Goal: Task Accomplishment & Management: Complete application form

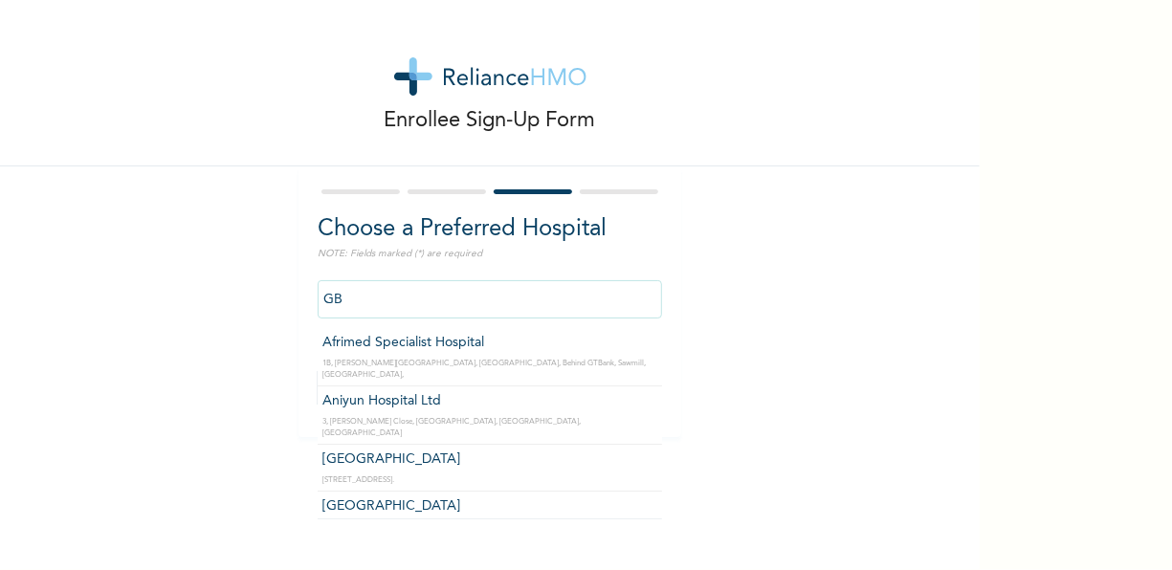
type input "G"
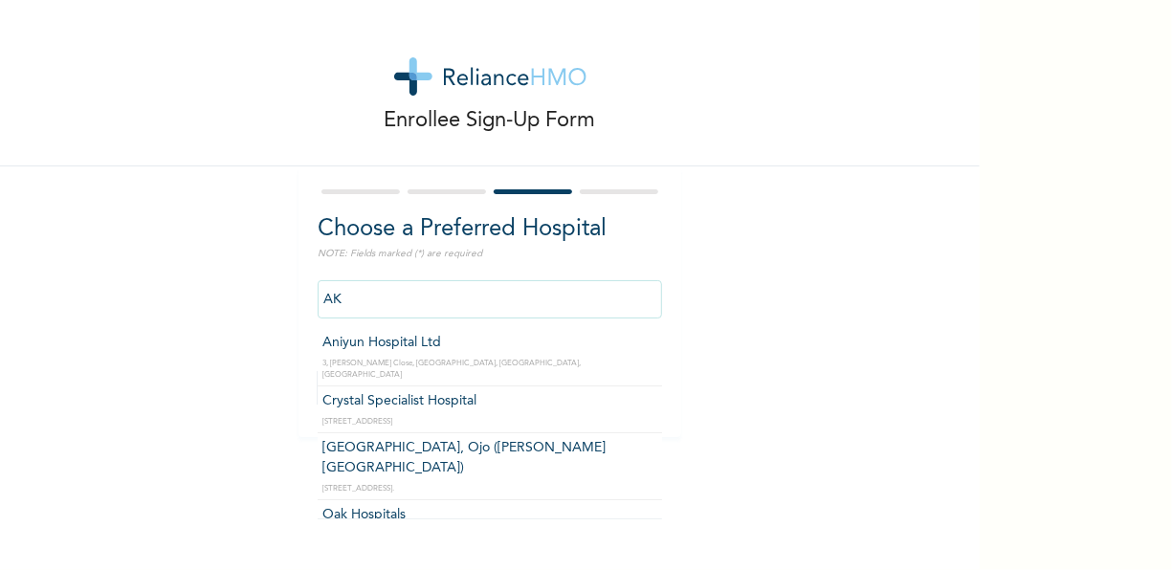
type input "A"
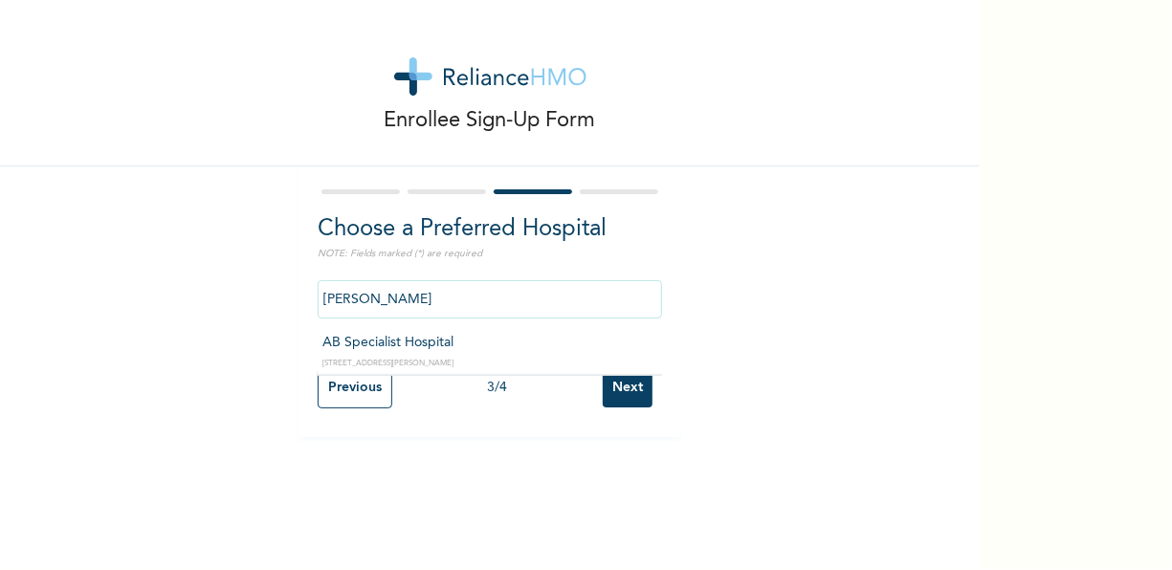
click at [378, 284] on input "[PERSON_NAME]" at bounding box center [490, 299] width 344 height 38
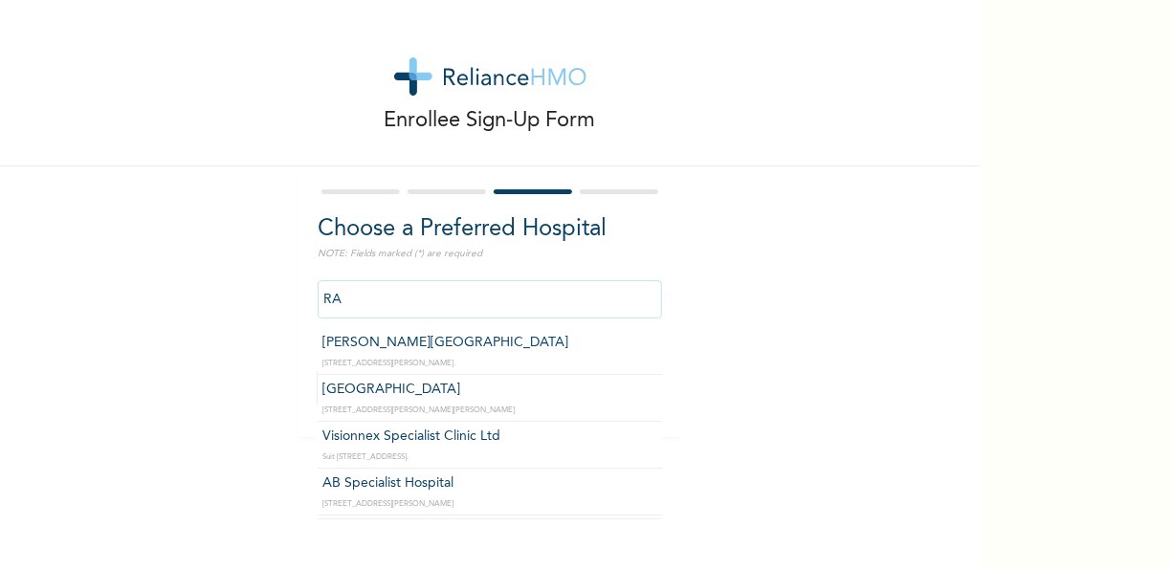
type input "R"
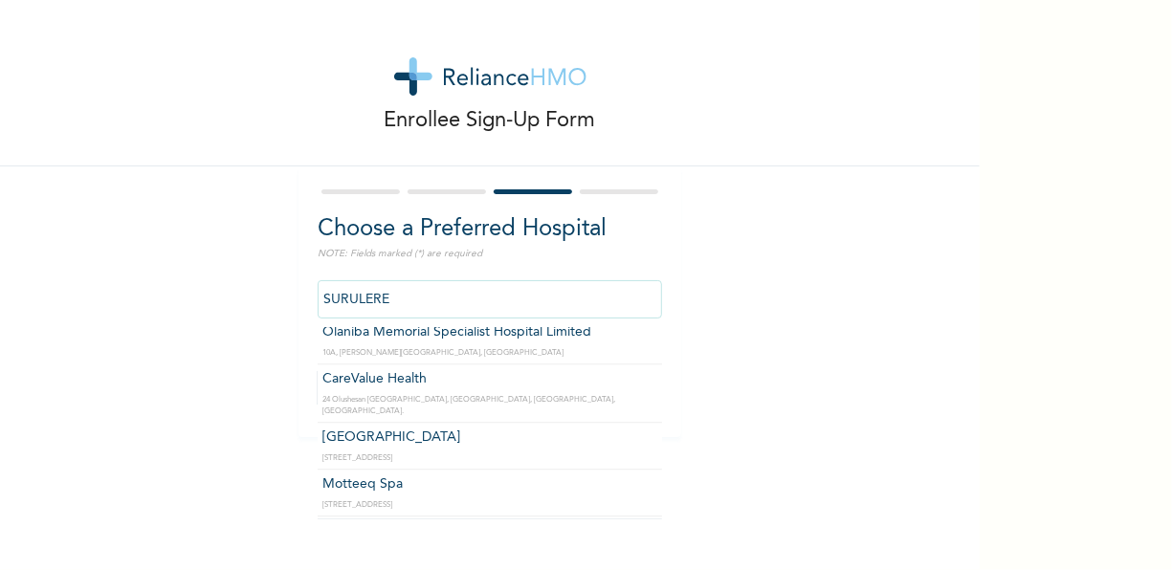
scroll to position [2601, 0]
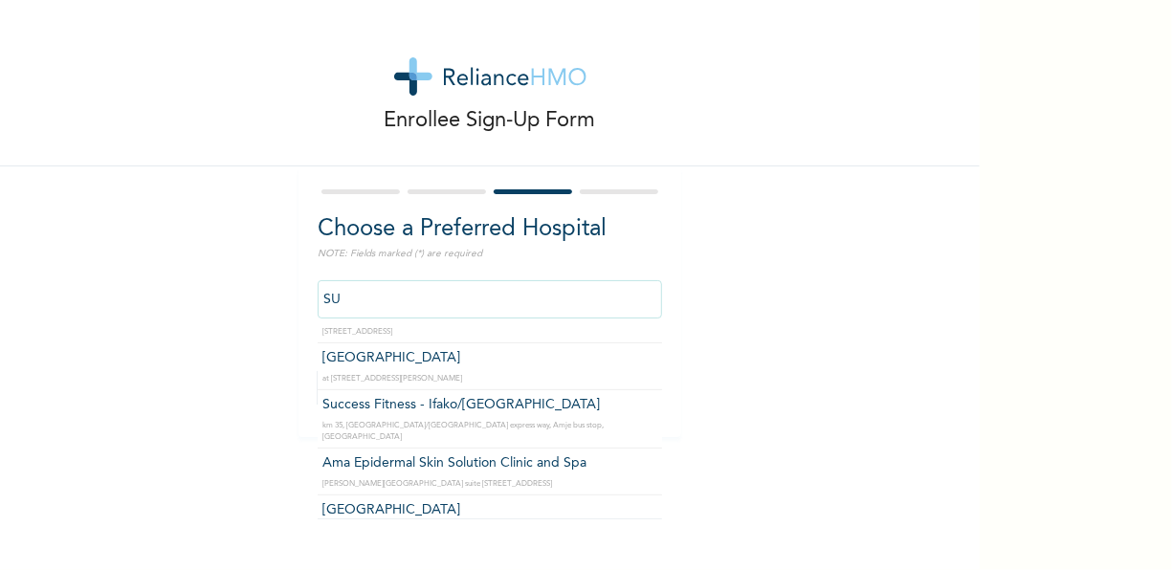
type input "S"
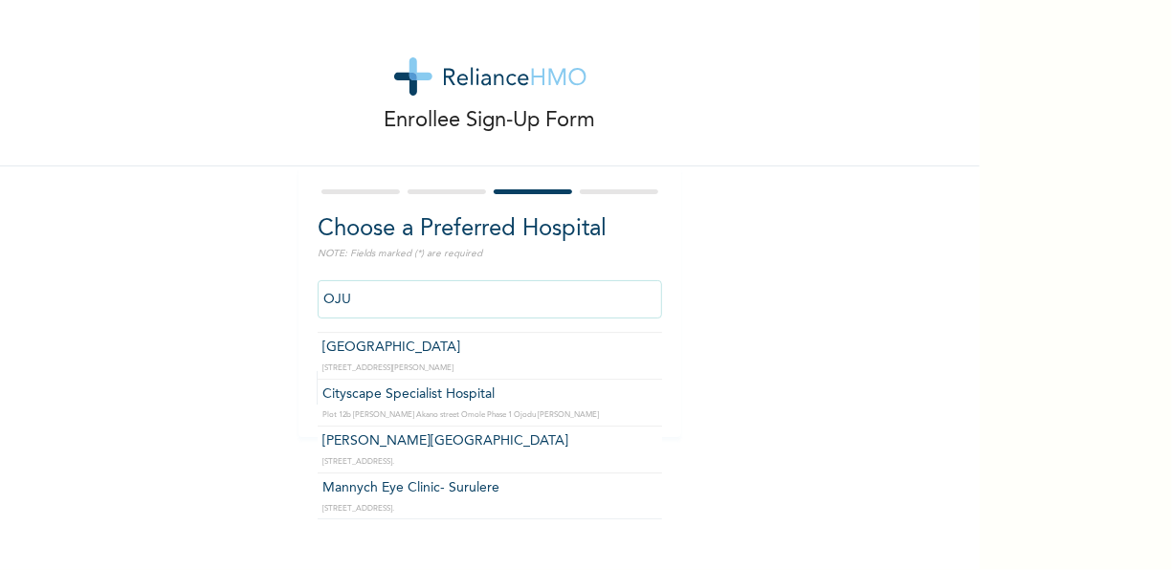
scroll to position [0, 0]
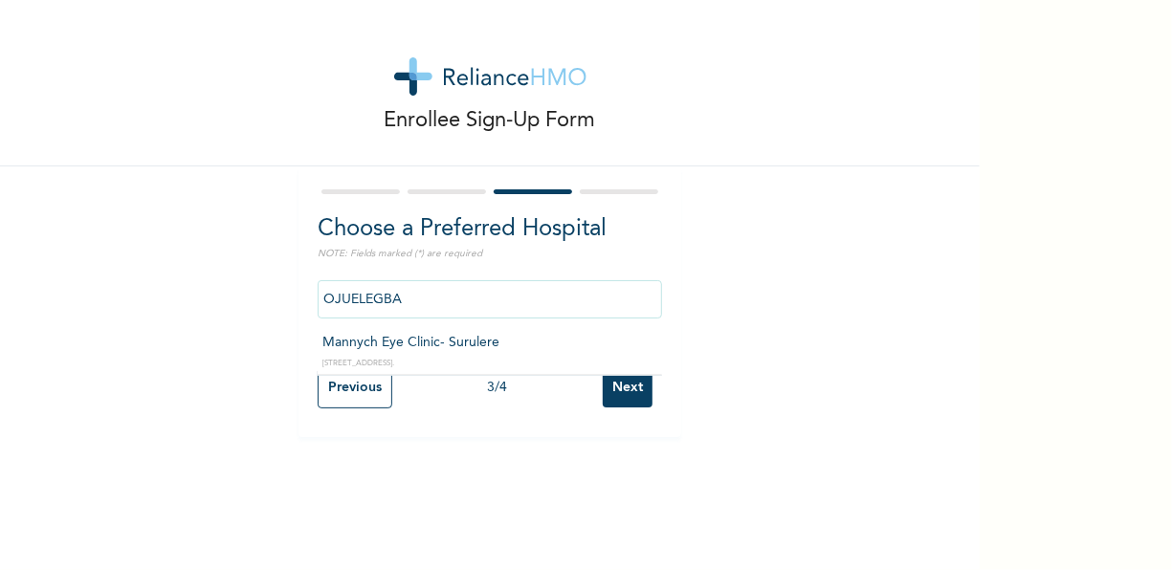
click at [408, 296] on input "OJUELEGBA" at bounding box center [490, 299] width 344 height 38
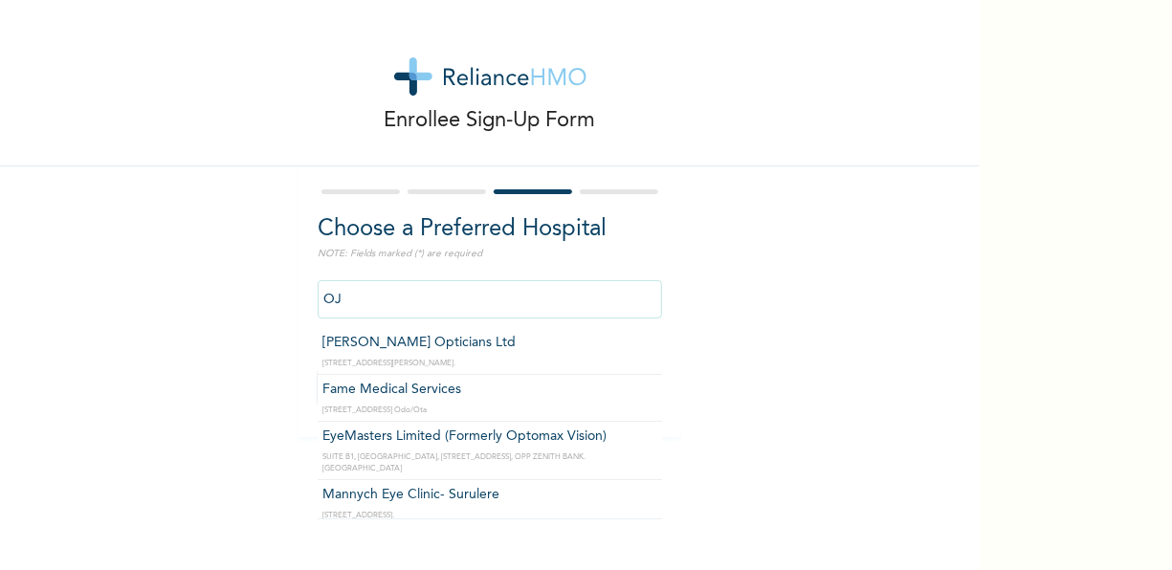
type input "O"
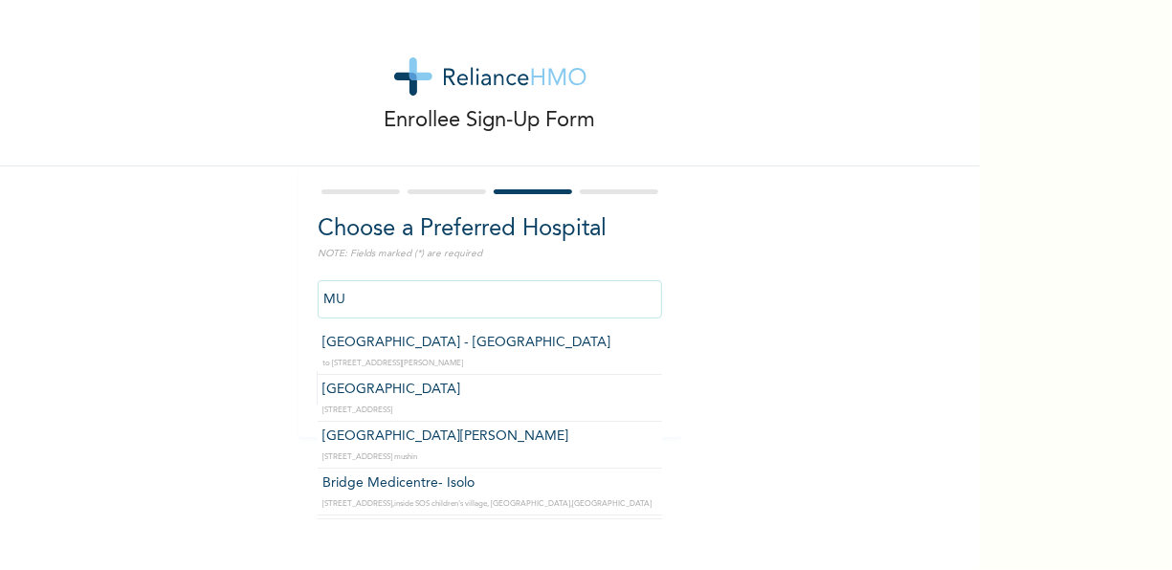
type input "M"
click at [408, 296] on input "SUR" at bounding box center [490, 299] width 344 height 38
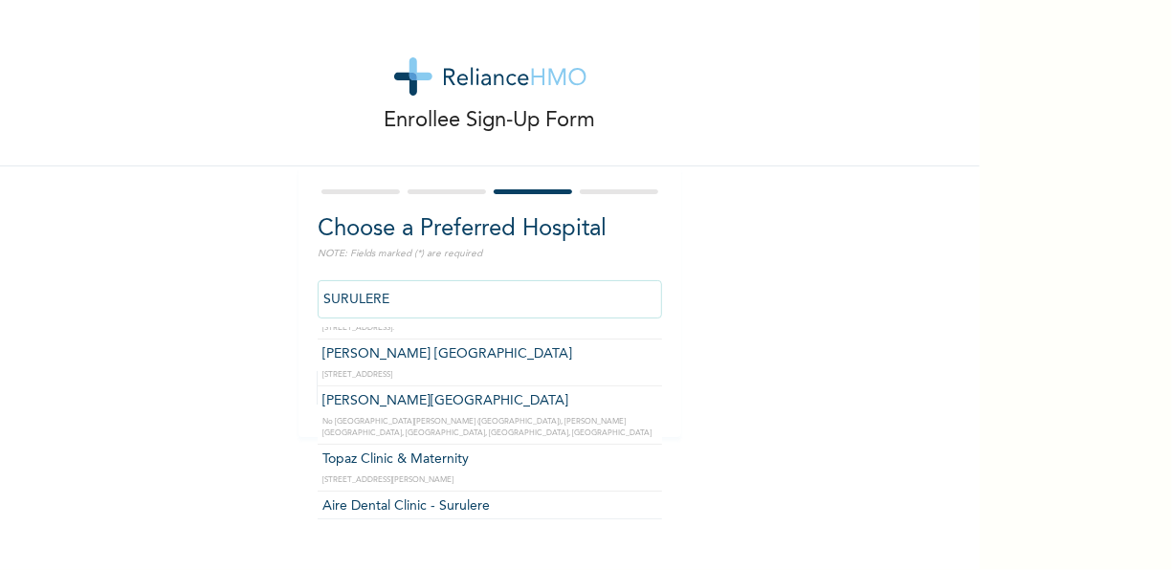
scroll to position [177, 0]
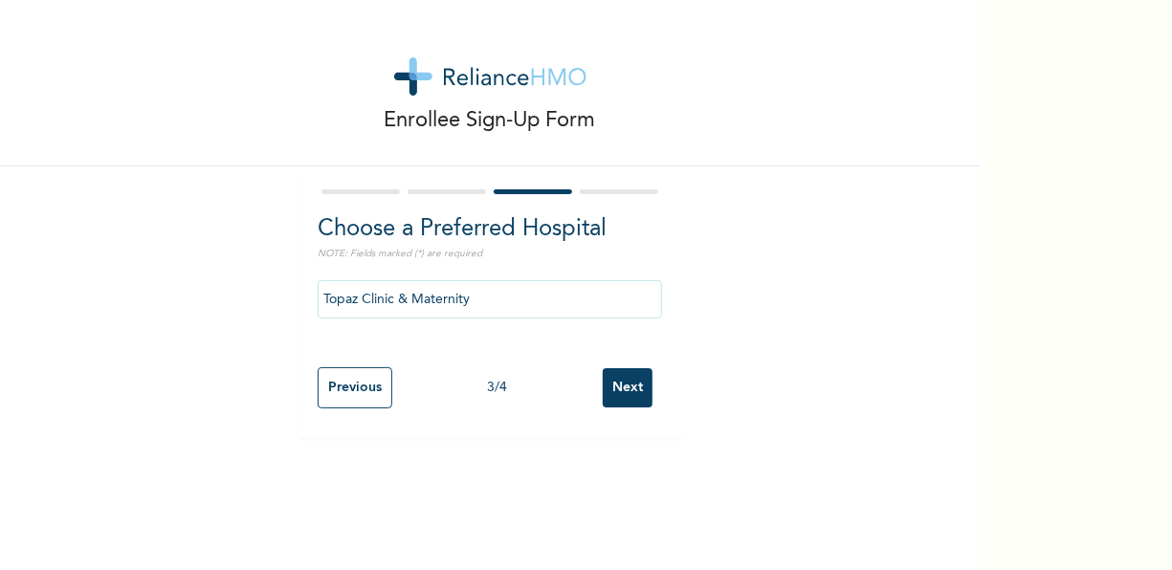
click at [400, 468] on div "Enrollee Sign-Up Form Choose a Preferred Hospital NOTE: Fields marked (*) are r…" at bounding box center [489, 285] width 979 height 570
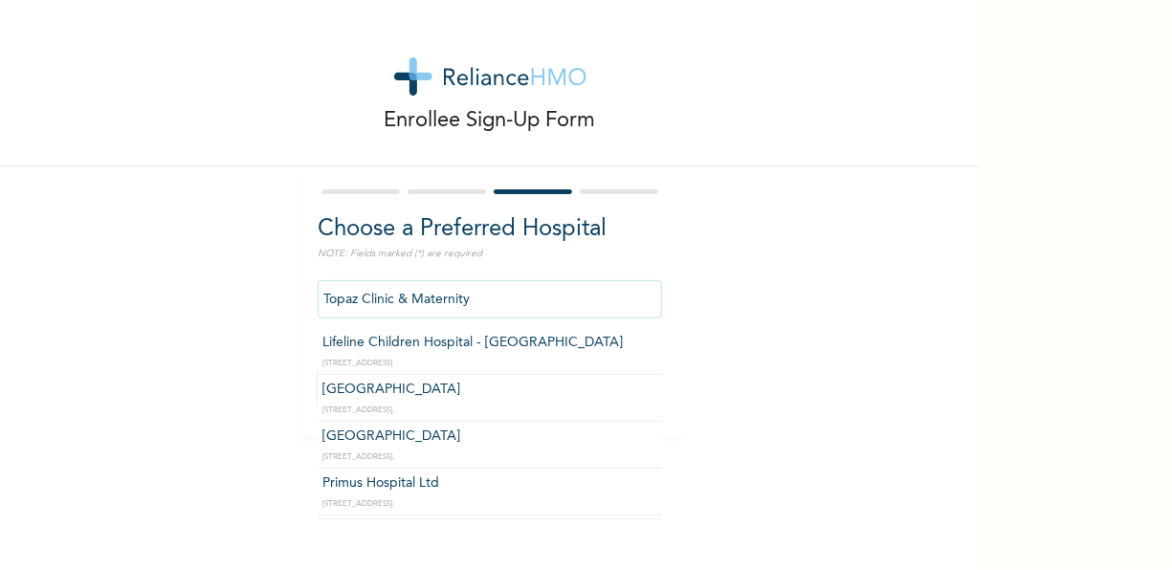
click at [496, 309] on input "Topaz Clinic & Maternity" at bounding box center [490, 299] width 344 height 38
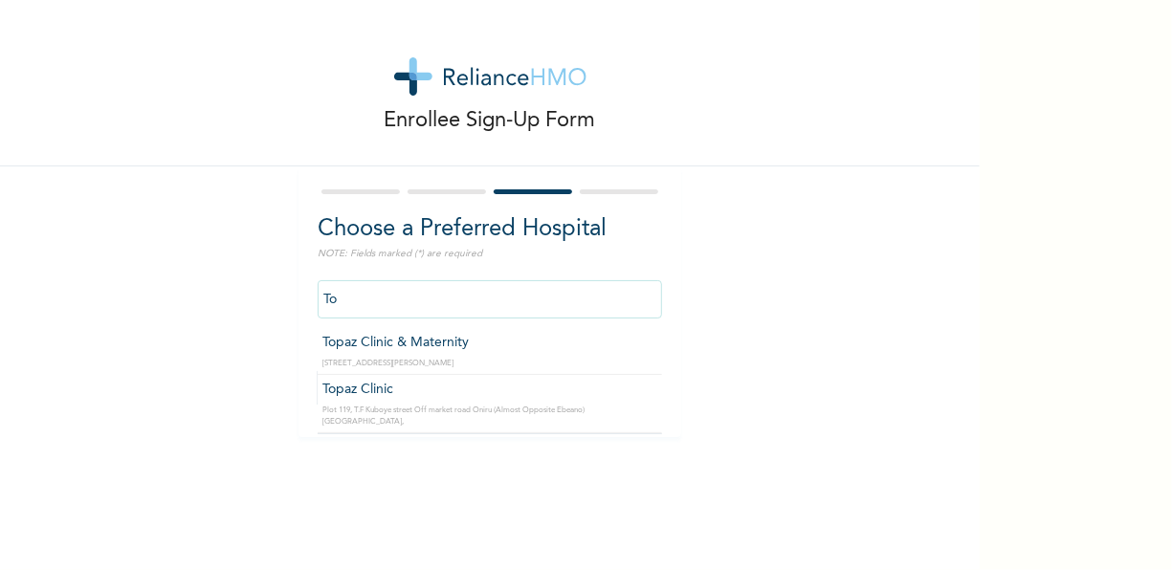
type input "T"
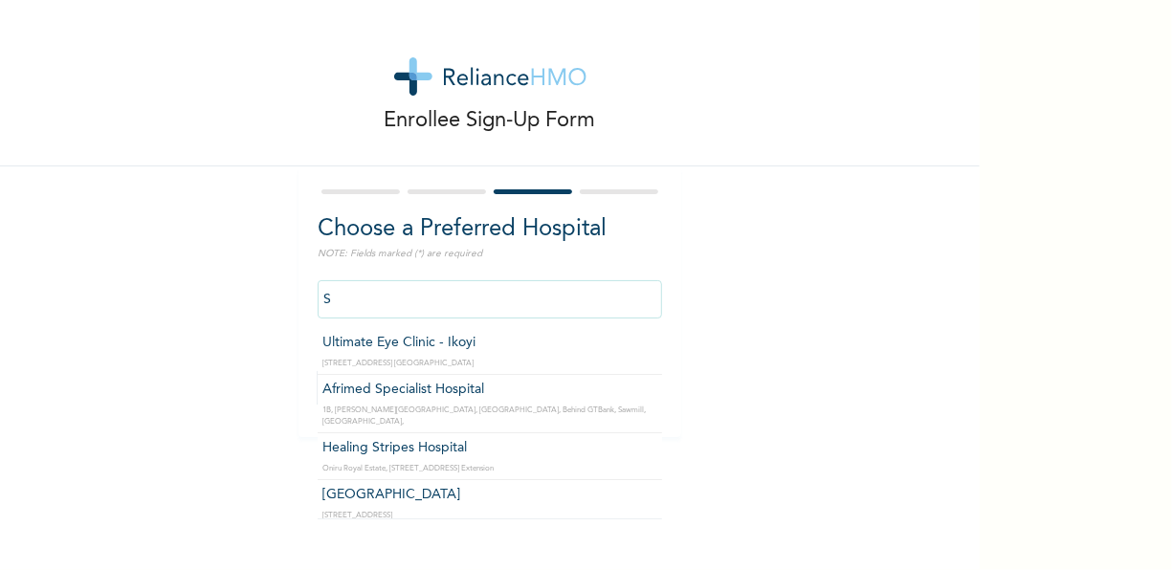
click at [496, 309] on input "S" at bounding box center [490, 299] width 344 height 38
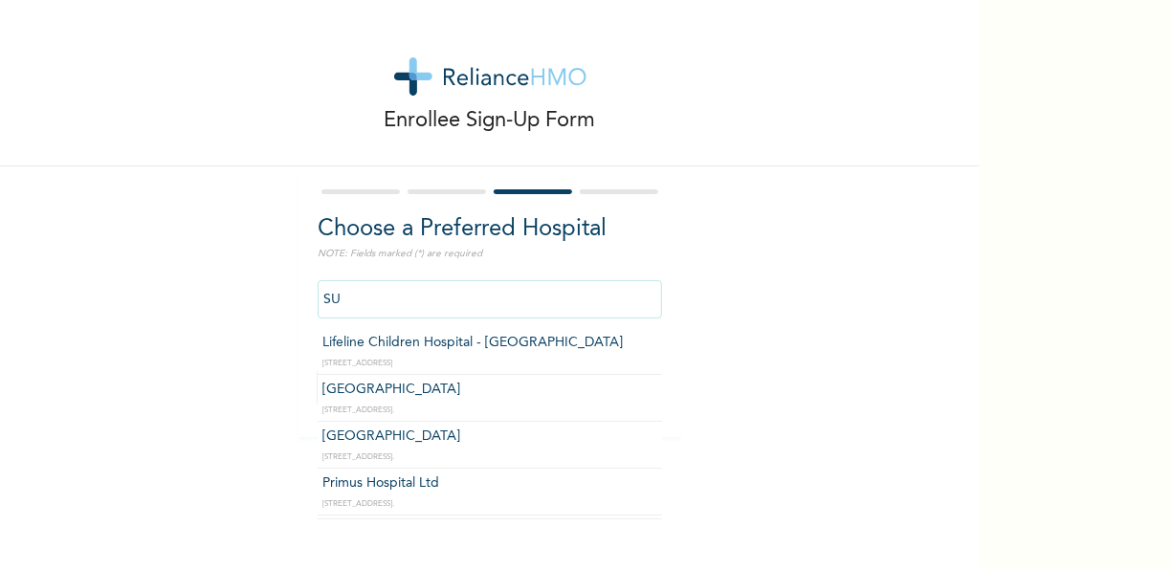
type input "S"
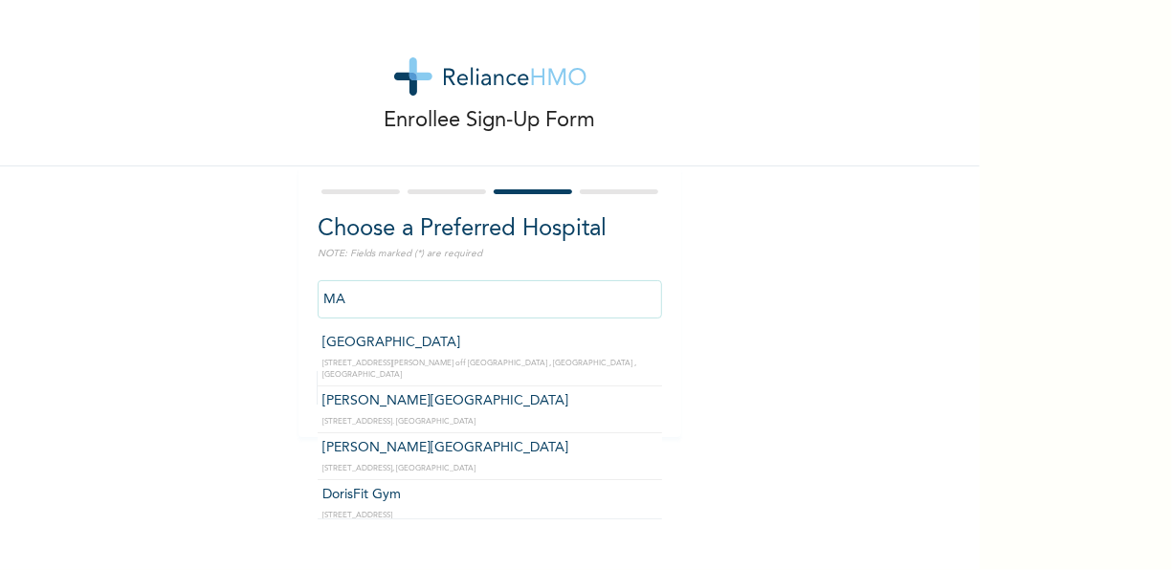
type input "M"
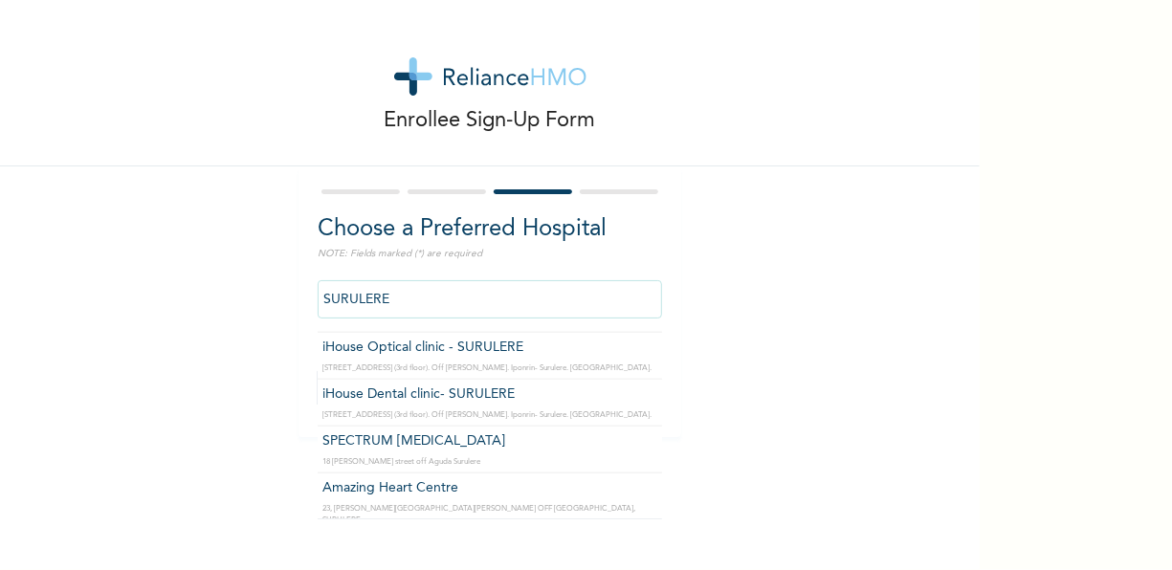
scroll to position [1189, 0]
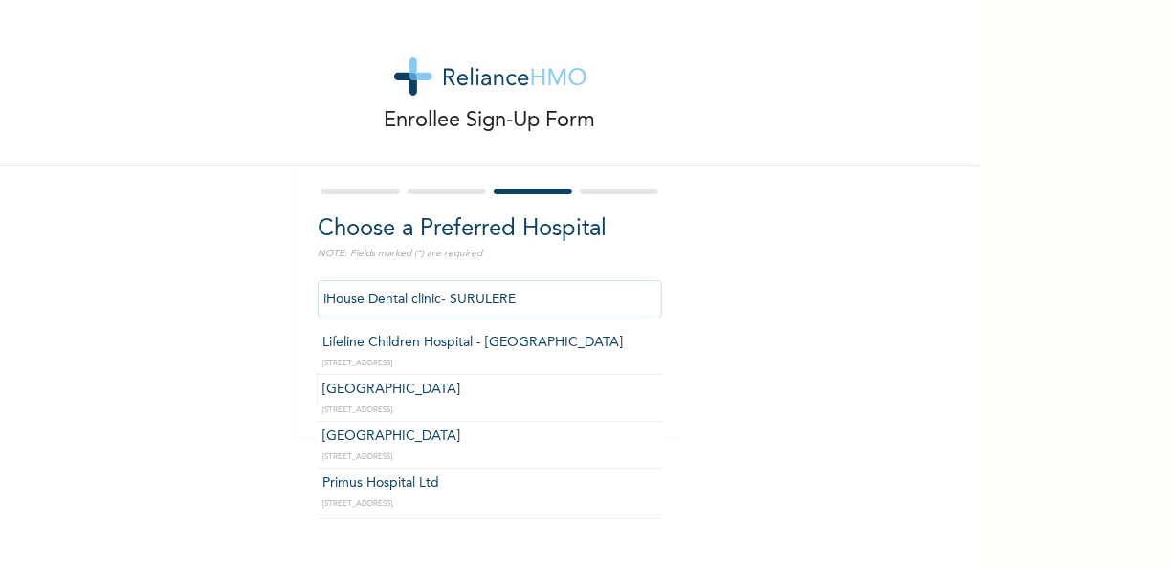
click at [544, 314] on input "iHouse Dental clinic- SURULERE" at bounding box center [490, 299] width 344 height 38
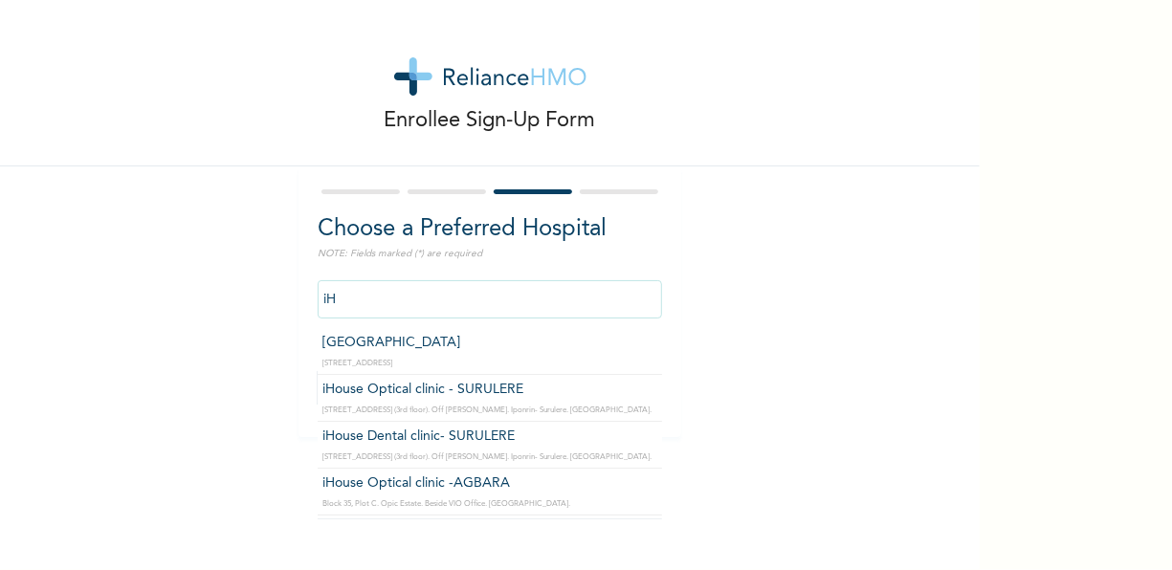
type input "i"
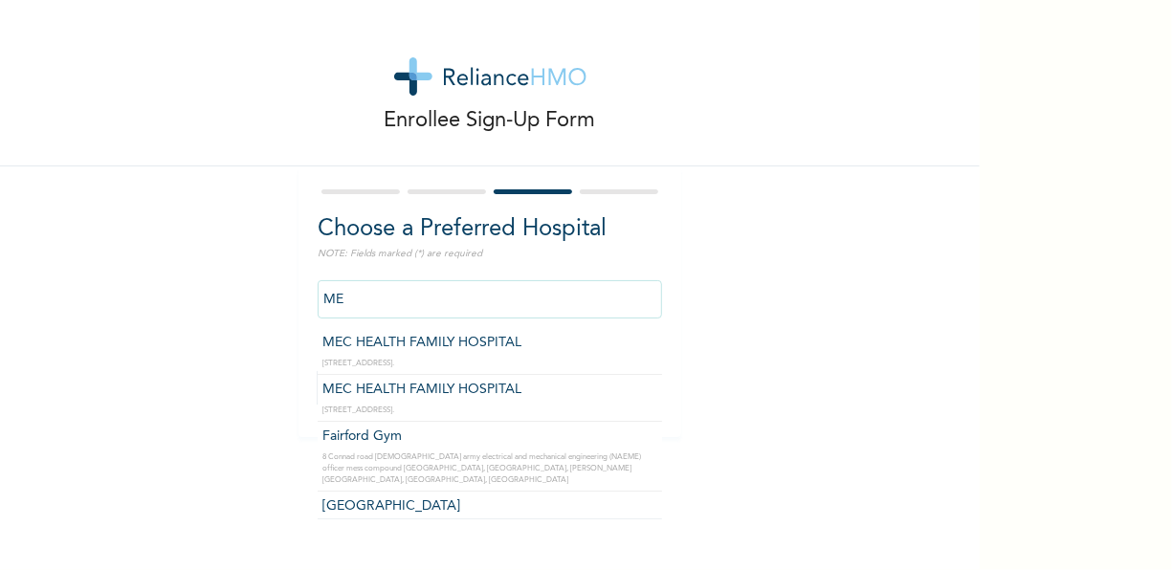
type input "M"
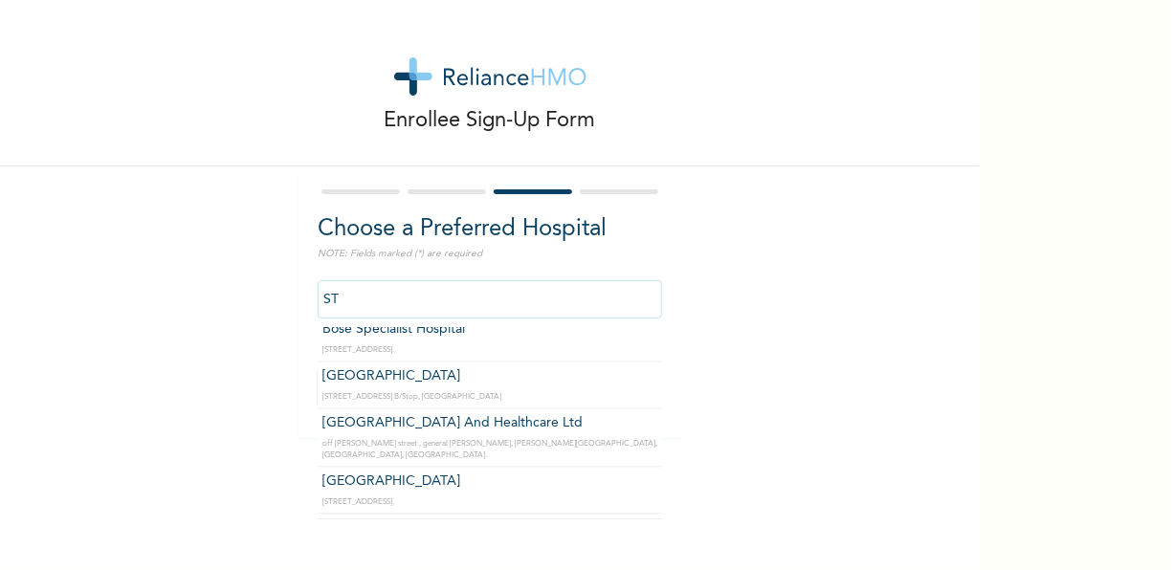
scroll to position [2046, 0]
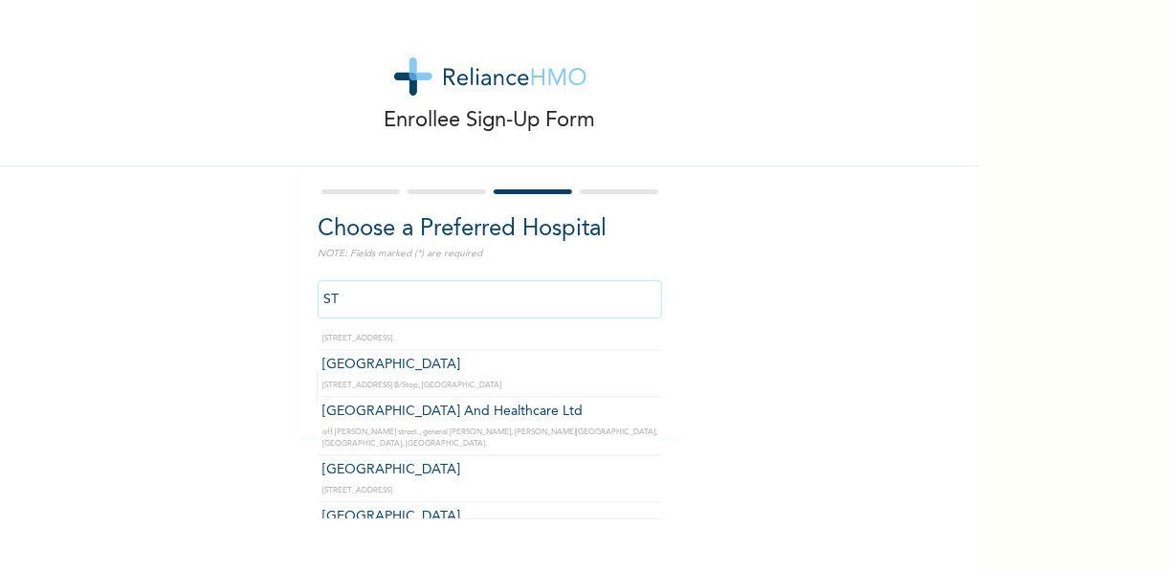
type input "S"
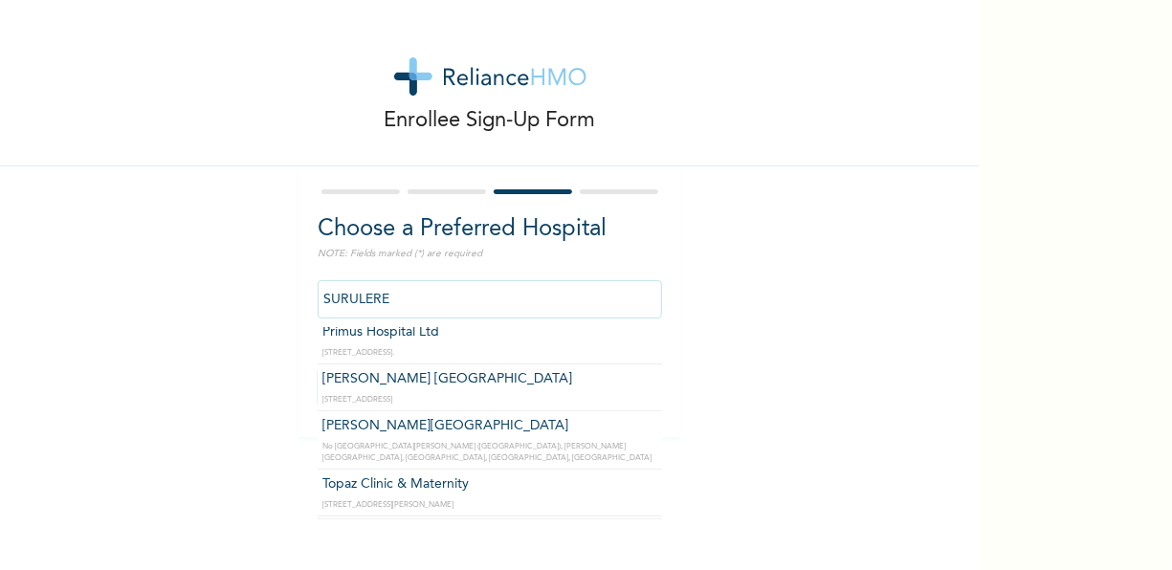
scroll to position [0, 0]
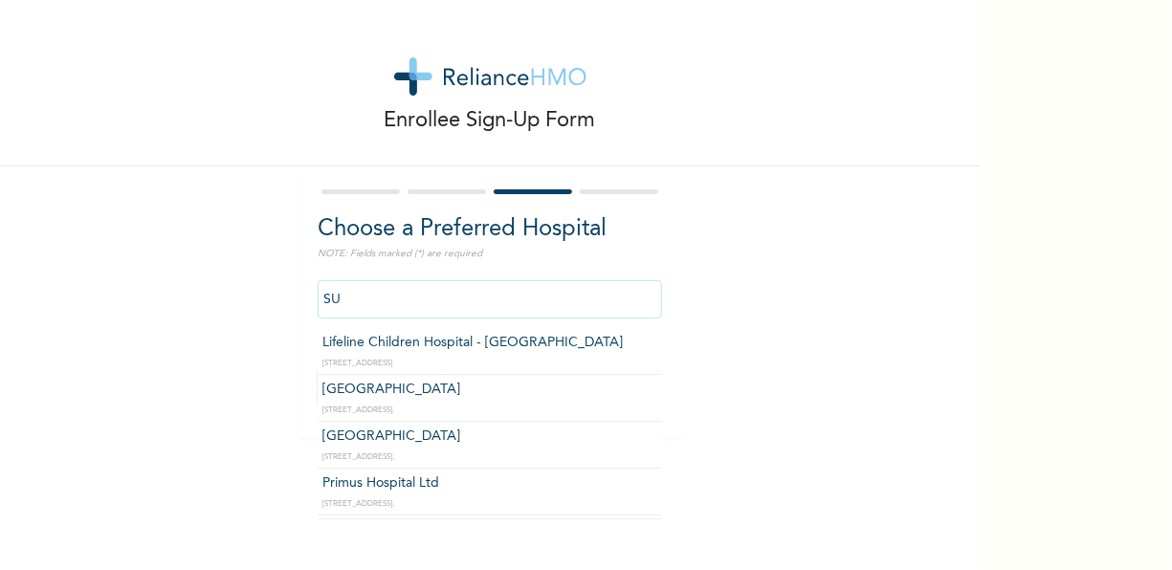
type input "S"
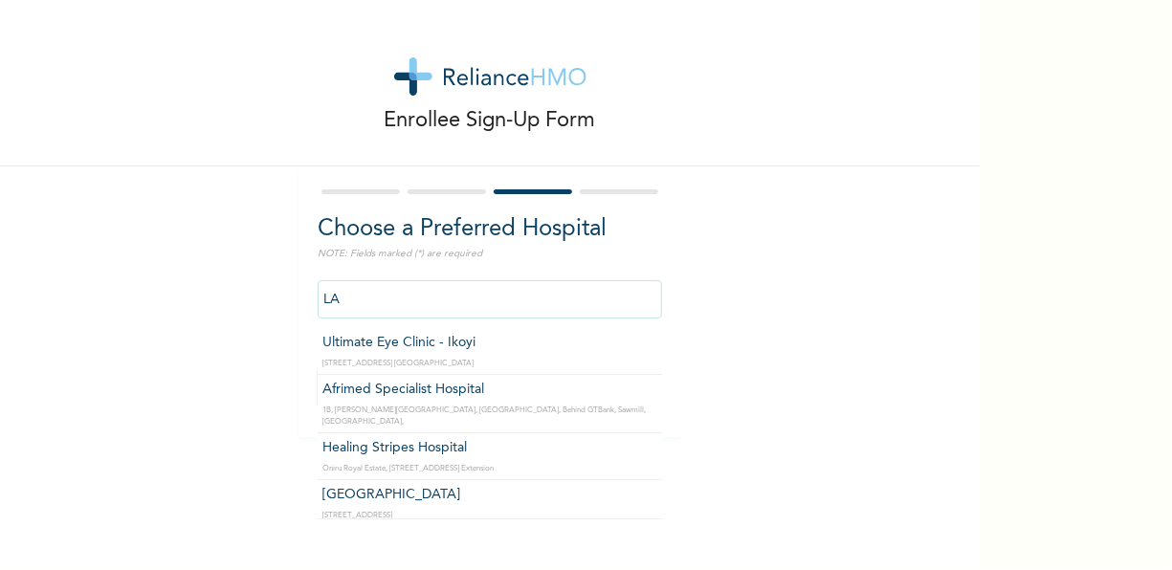
type input "L"
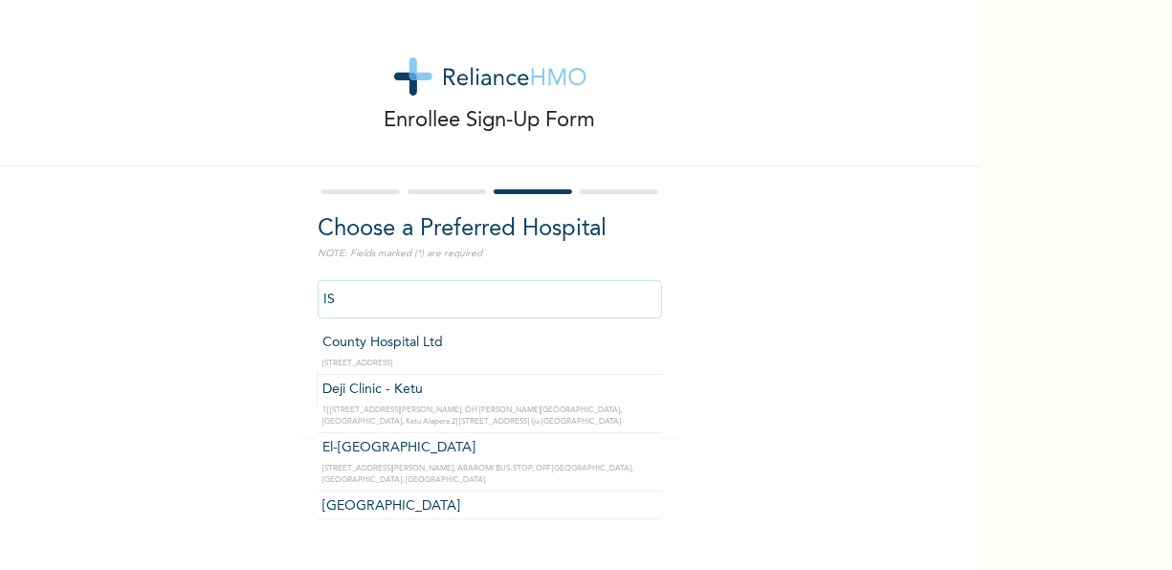
type input "I"
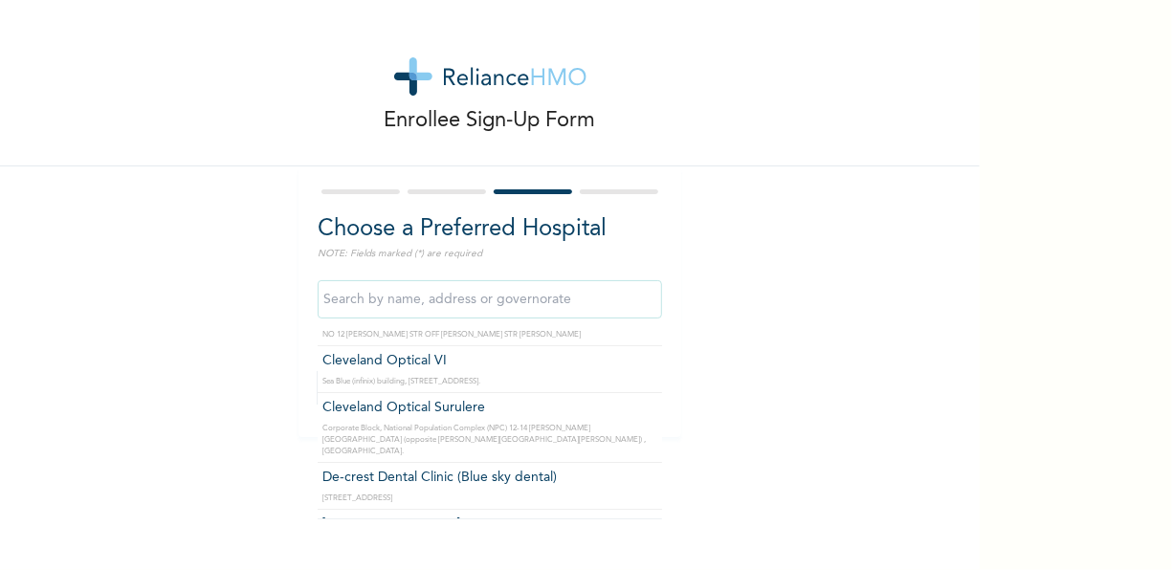
scroll to position [31632, 0]
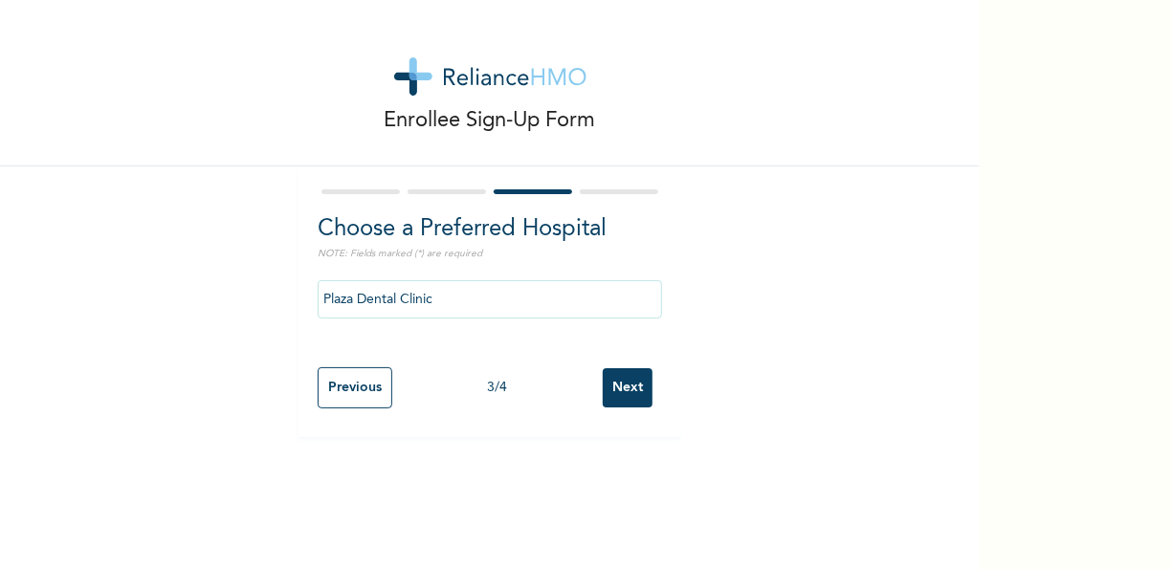
click at [504, 362] on div "Previous 3 / 4 Next" at bounding box center [490, 388] width 344 height 60
click at [441, 303] on input "Plaza Dental Clinic" at bounding box center [490, 299] width 344 height 38
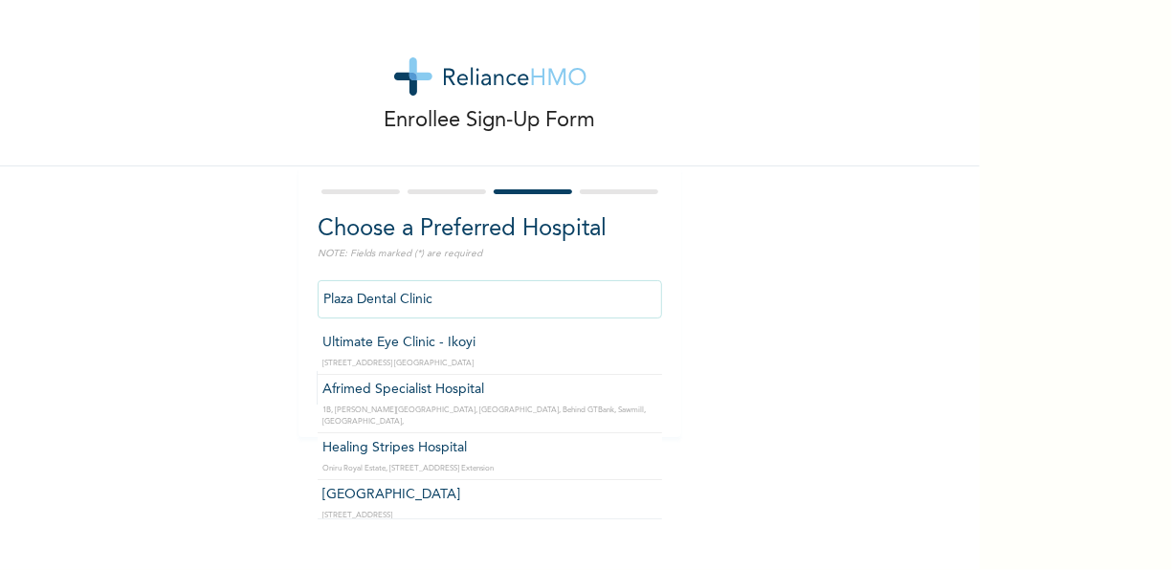
click at [441, 303] on input "Plaza Dental Clinic" at bounding box center [490, 299] width 344 height 38
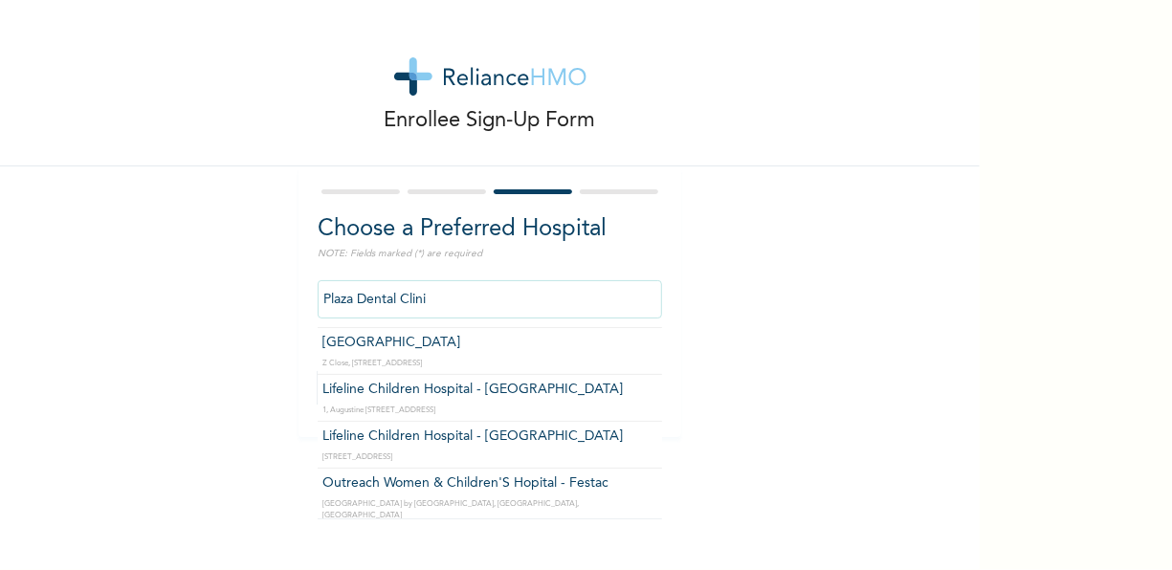
scroll to position [0, 0]
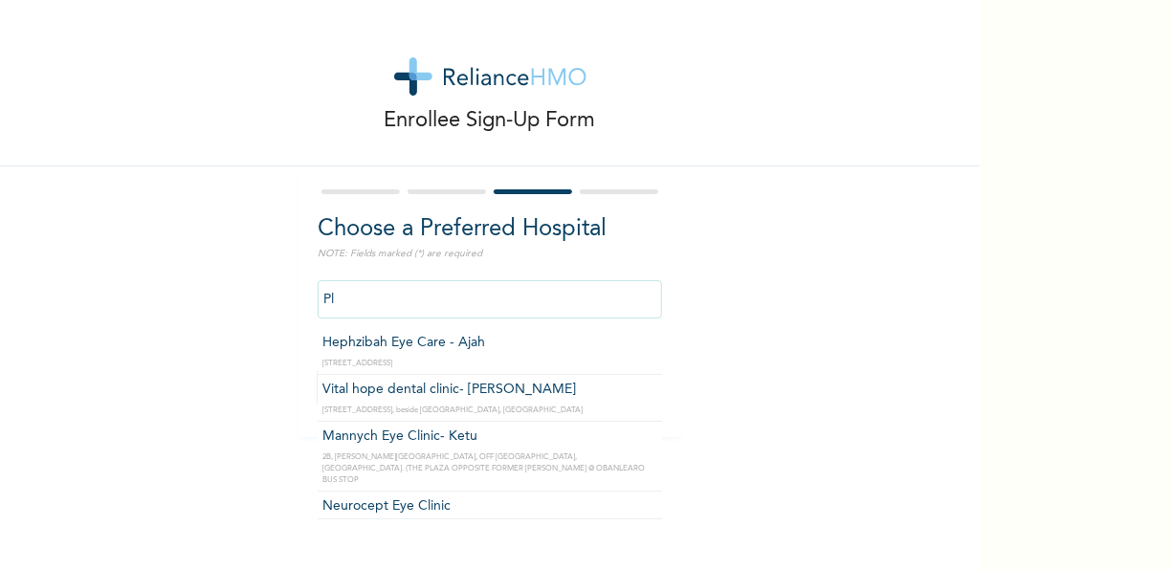
type input "P"
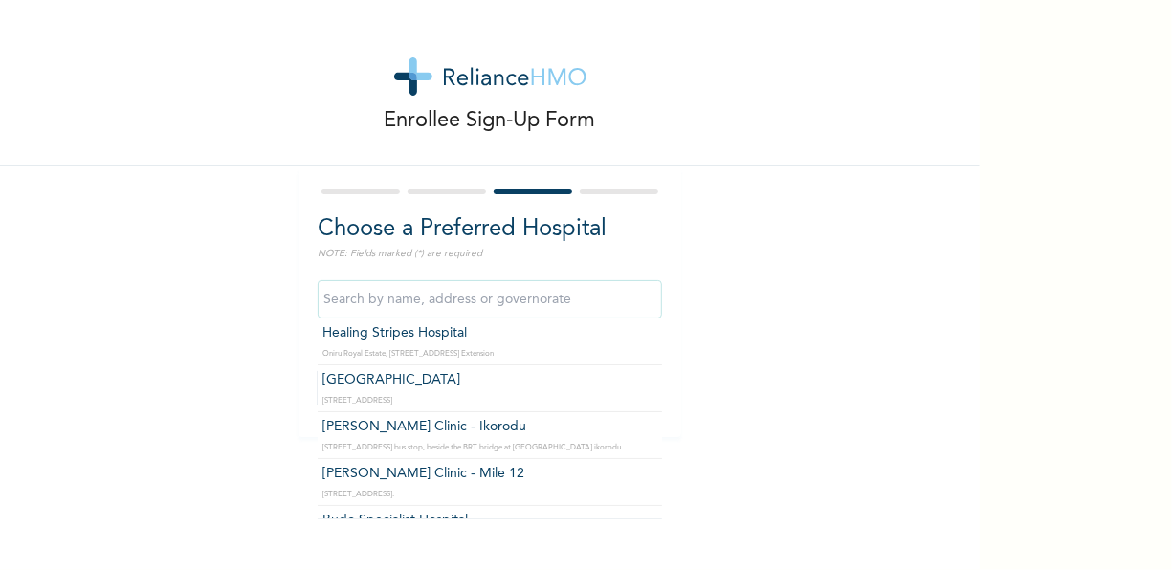
scroll to position [153, 0]
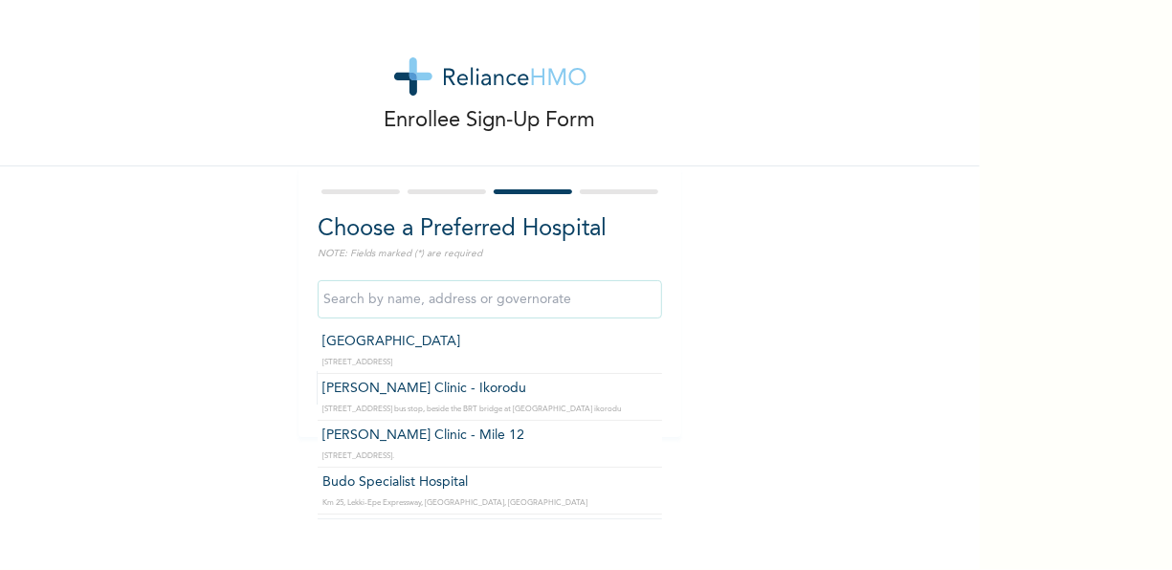
click at [340, 301] on input "text" at bounding box center [490, 299] width 344 height 38
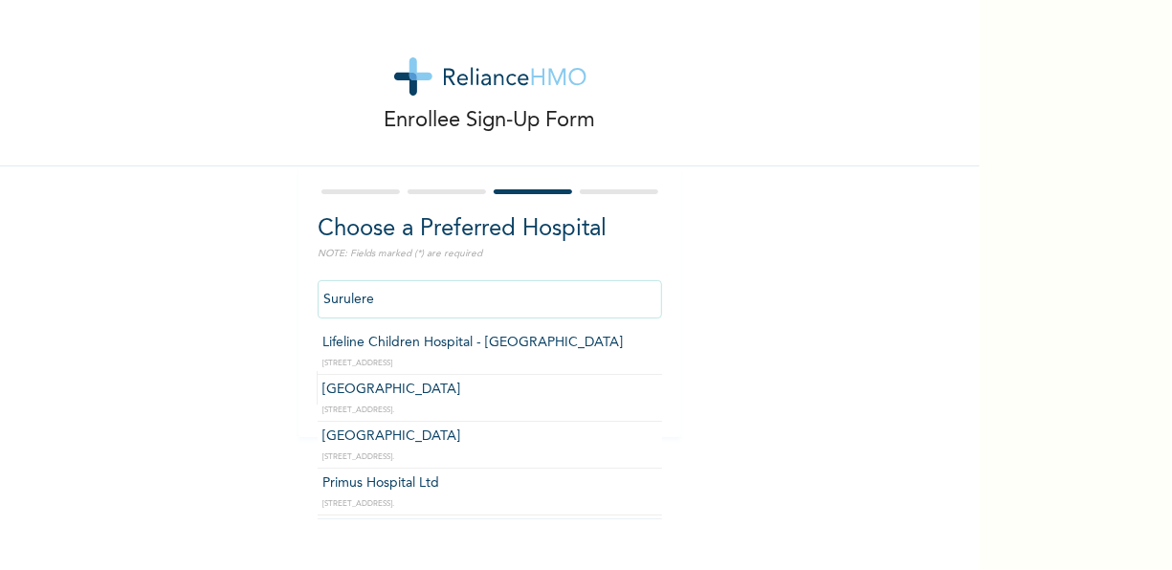
scroll to position [38, 0]
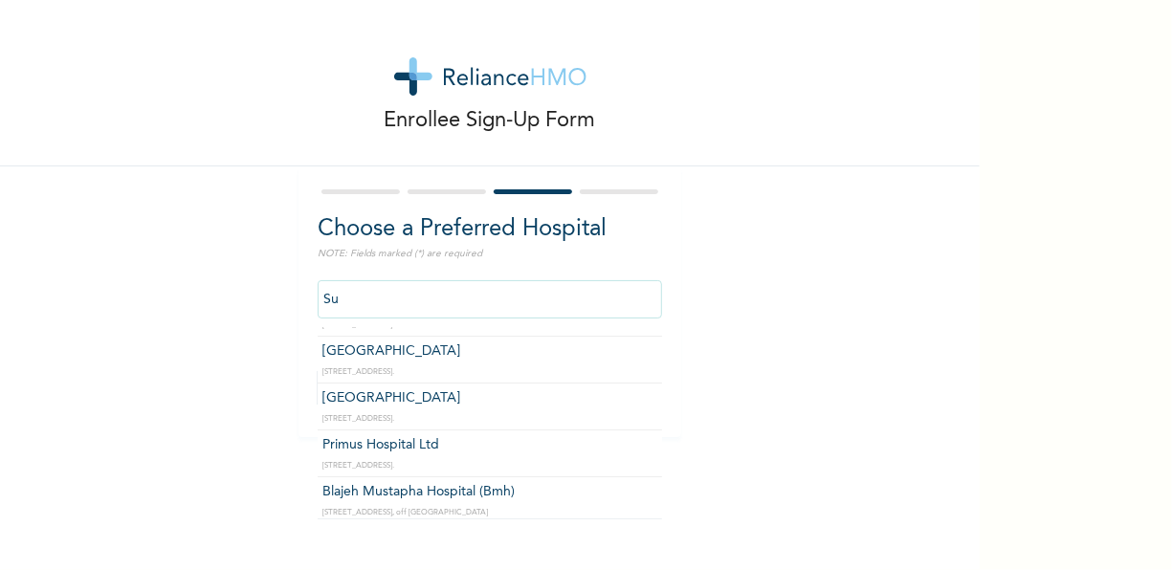
type input "S"
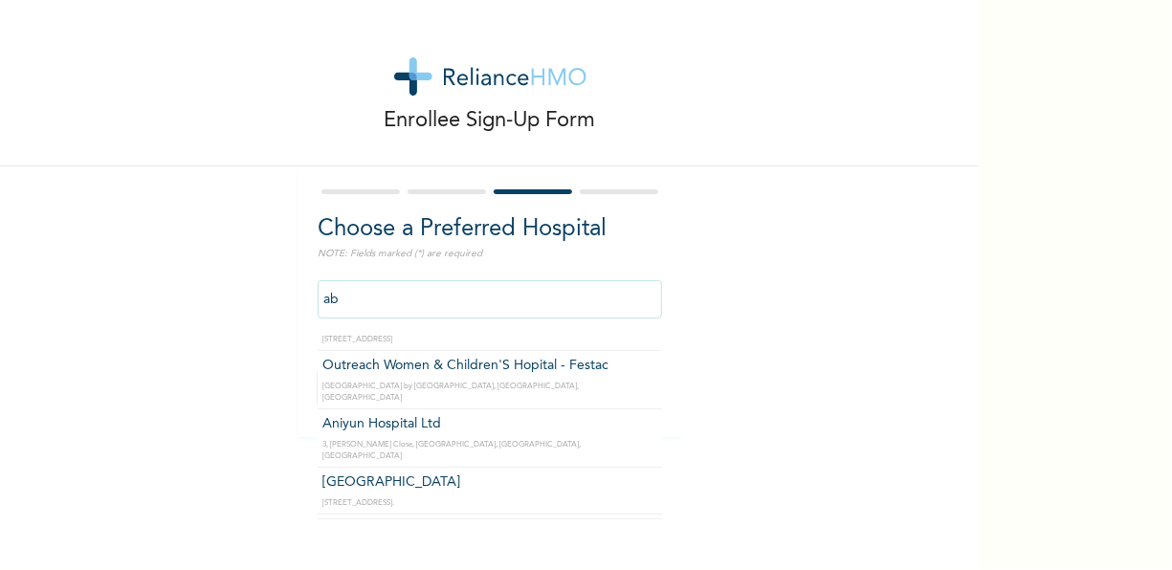
scroll to position [0, 0]
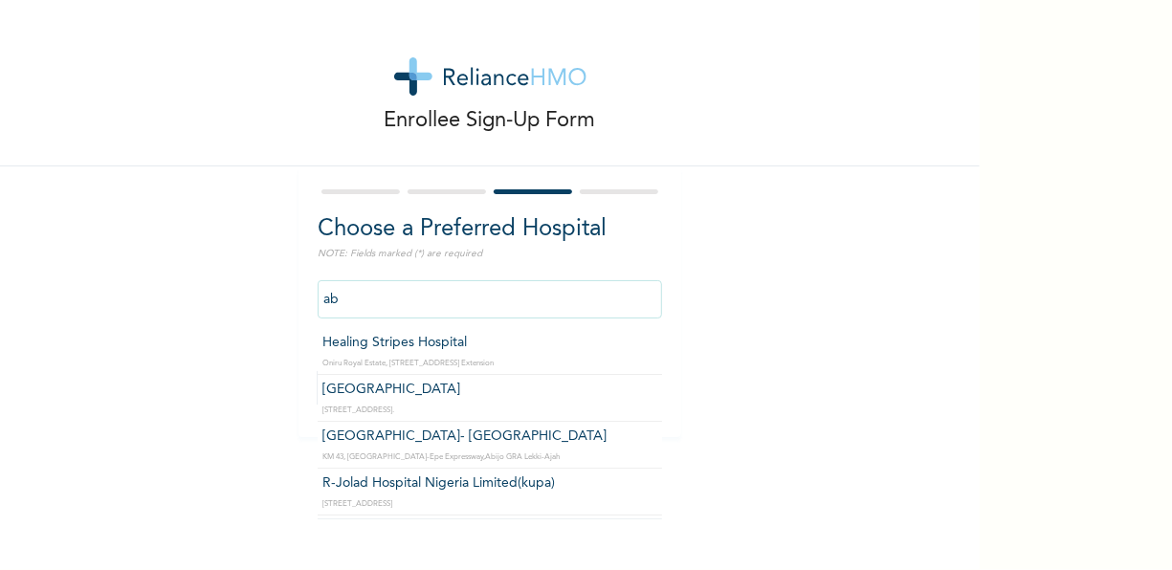
type input "a"
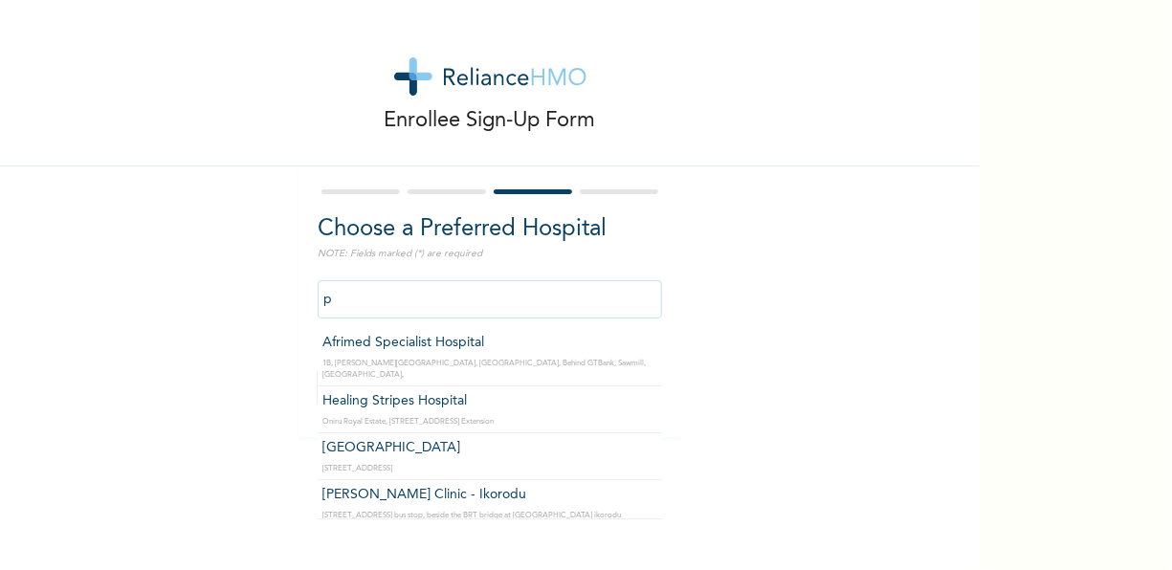
click at [380, 289] on input "p" at bounding box center [490, 299] width 344 height 38
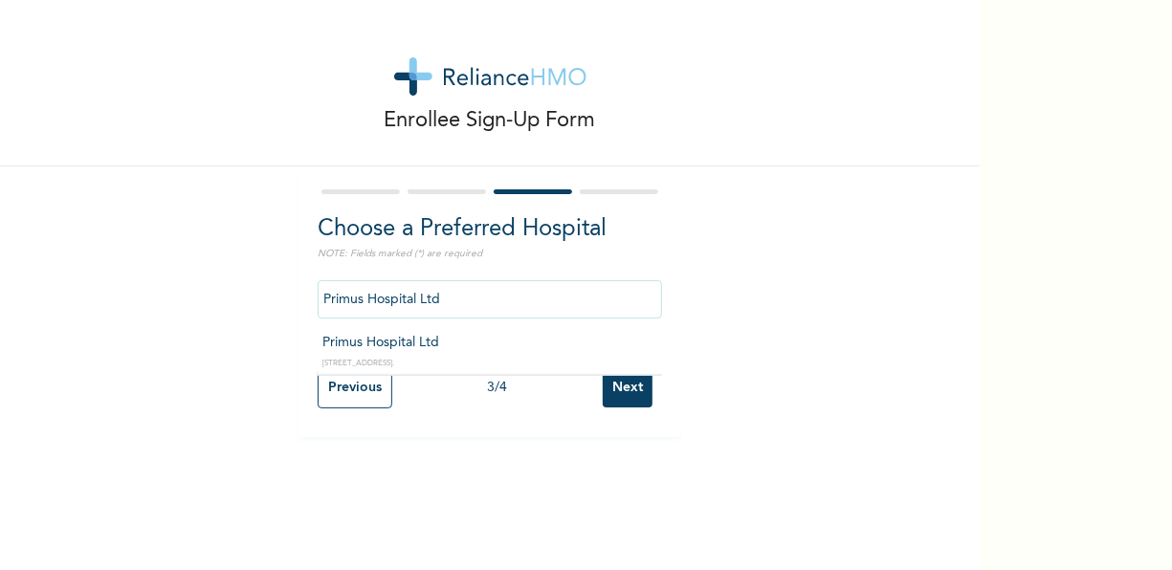
click at [443, 299] on input "Primus Hospital Ltd" at bounding box center [490, 299] width 344 height 38
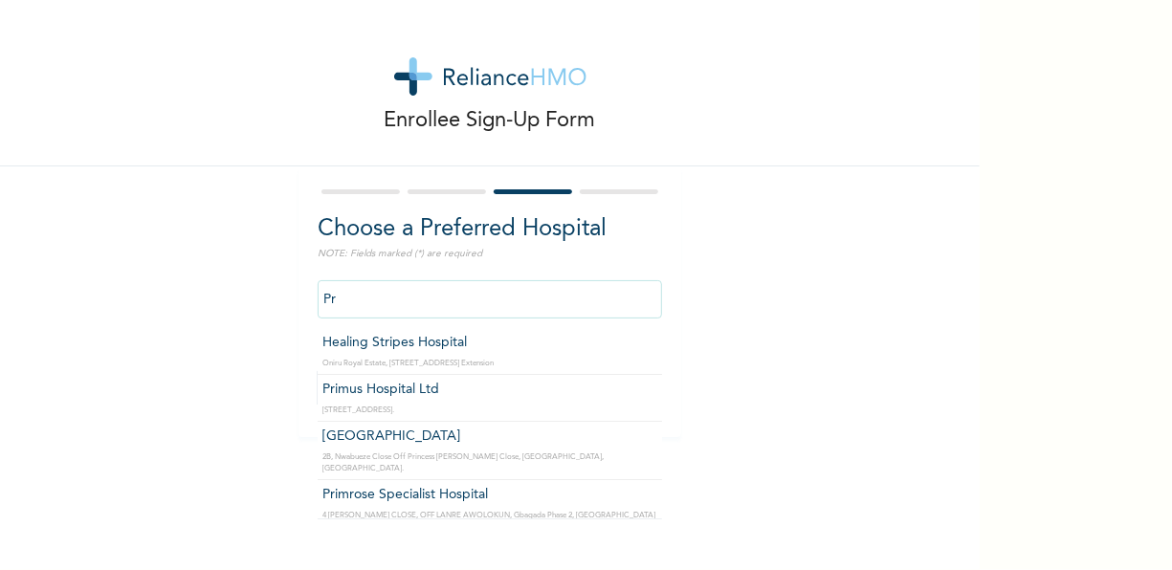
type input "P"
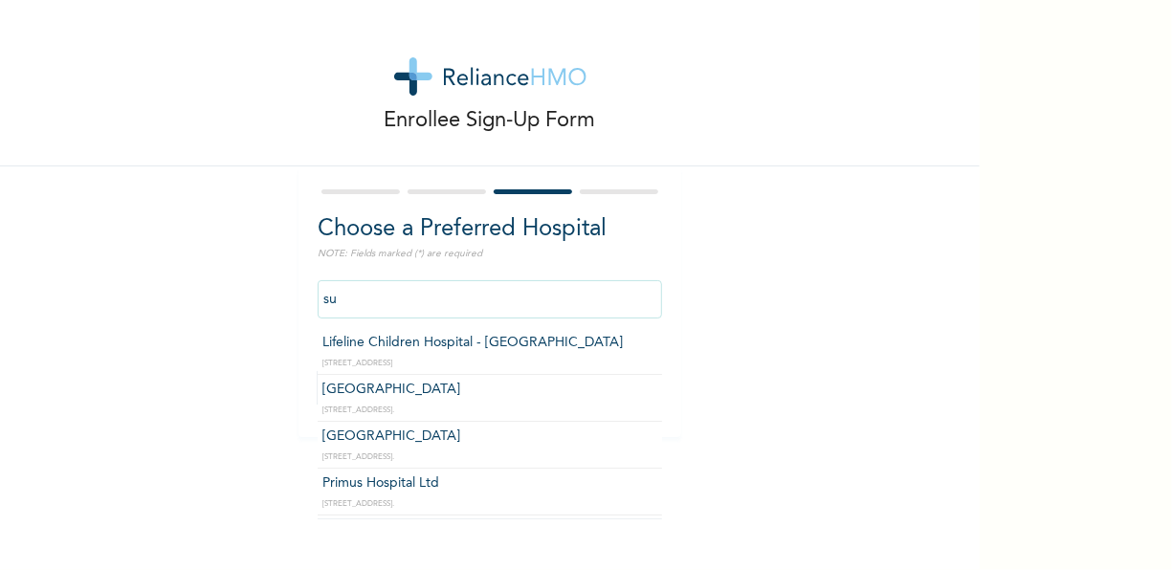
type input "s"
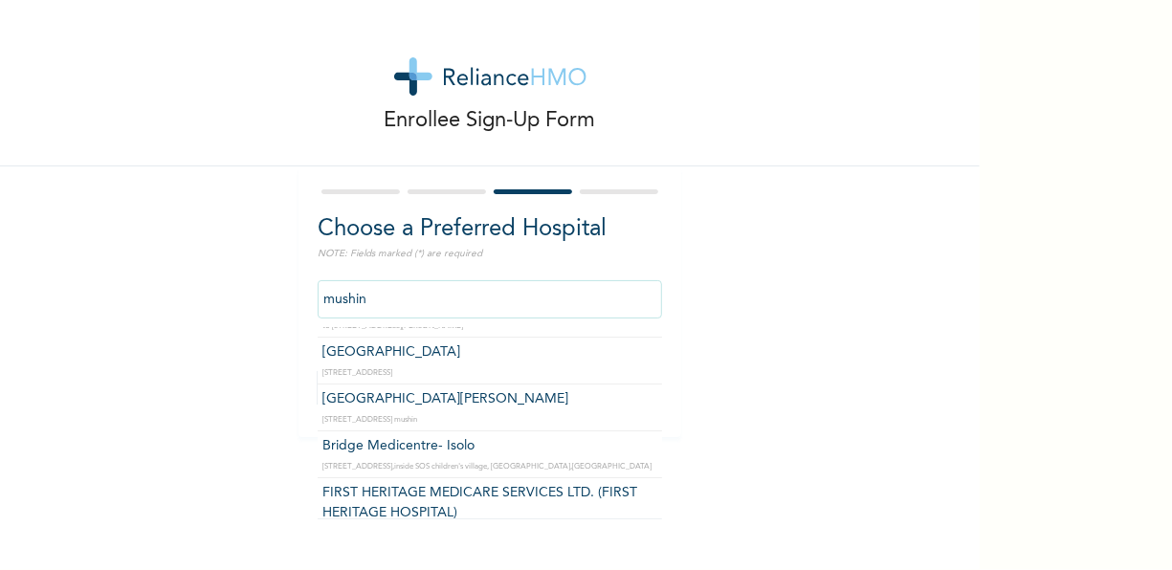
scroll to position [38, 0]
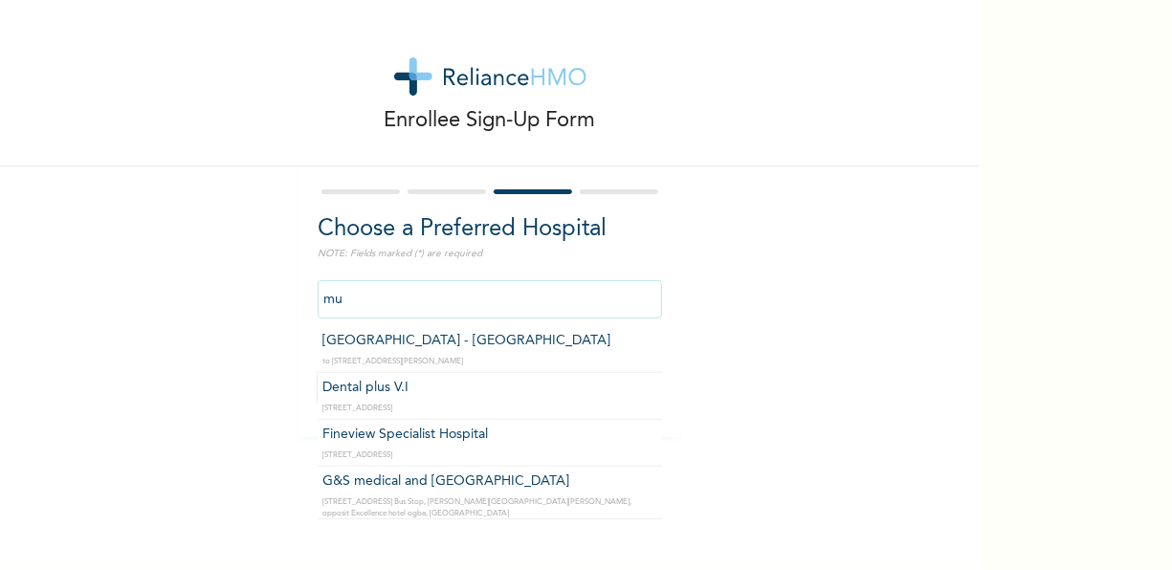
type input "m"
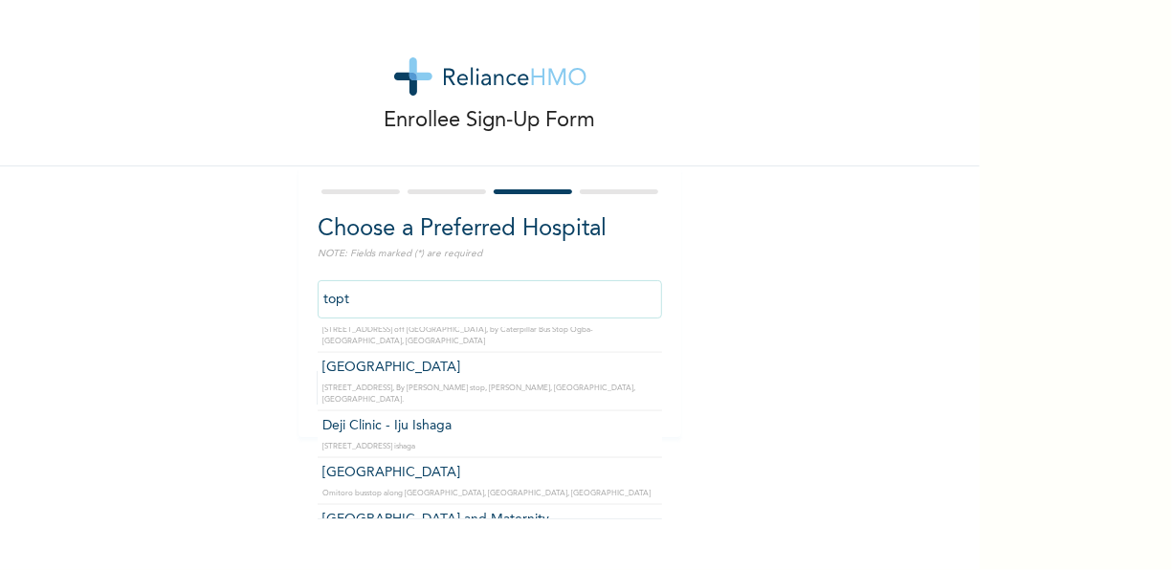
scroll to position [0, 0]
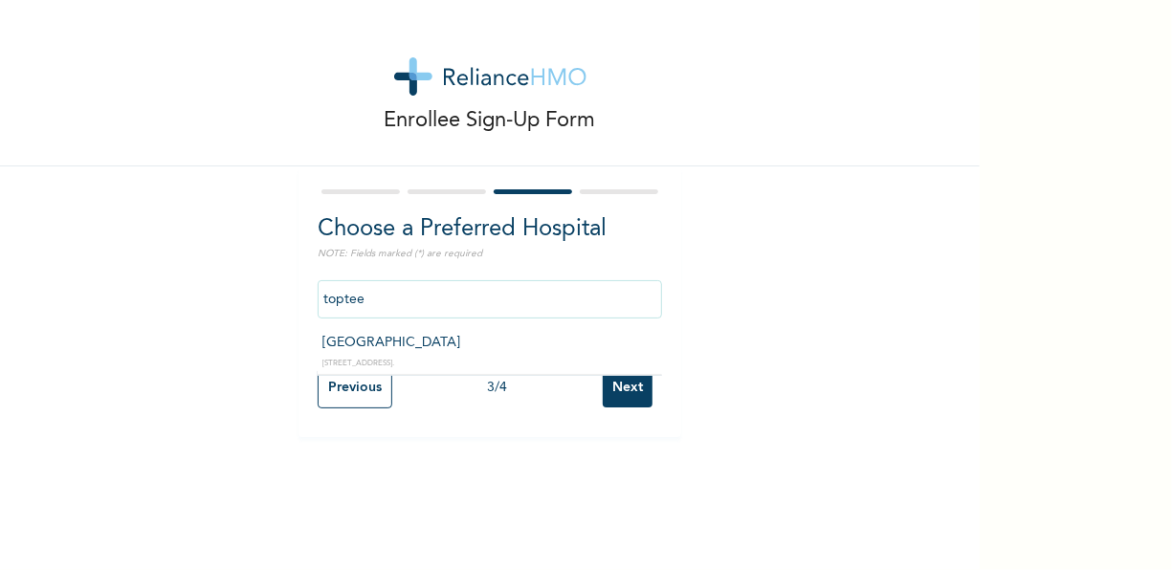
type input "[GEOGRAPHIC_DATA]"
click at [621, 378] on input "Next" at bounding box center [628, 387] width 50 height 39
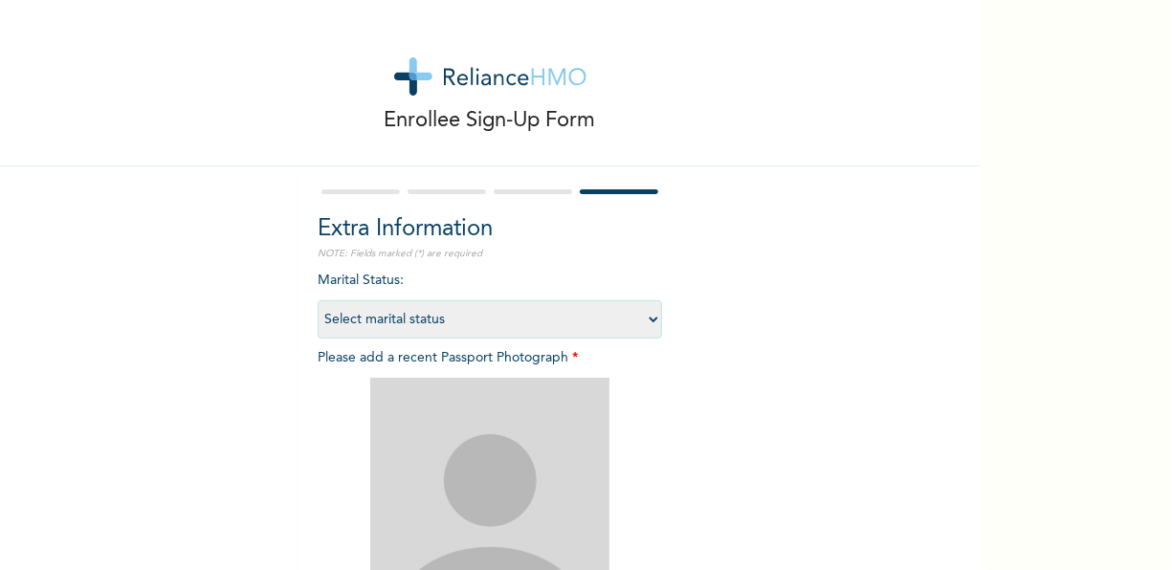
click at [456, 310] on select "Select marital status [DEMOGRAPHIC_DATA] Married [DEMOGRAPHIC_DATA] Widow/[DEMO…" at bounding box center [490, 319] width 344 height 38
select select "2"
click at [318, 300] on select "Select marital status [DEMOGRAPHIC_DATA] Married [DEMOGRAPHIC_DATA] Widow/[DEMO…" at bounding box center [490, 319] width 344 height 38
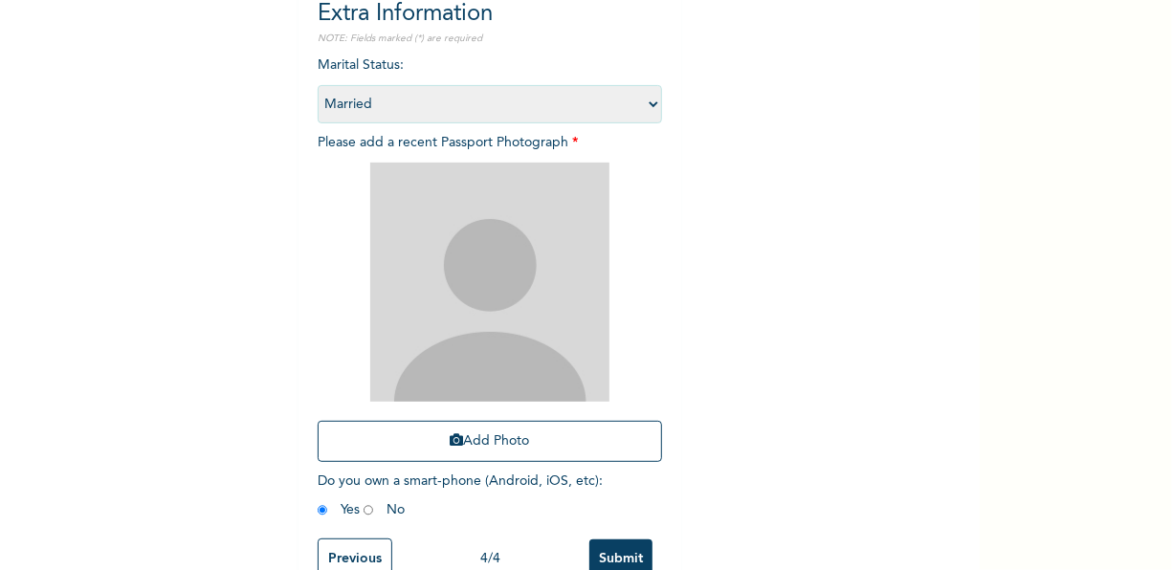
scroll to position [216, 0]
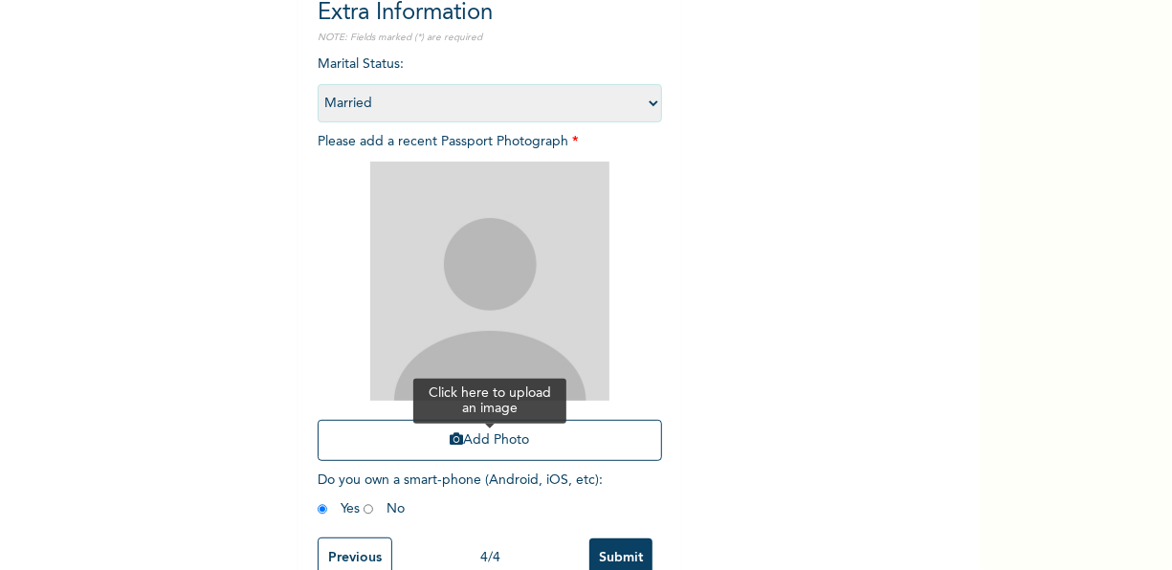
click at [466, 442] on button "Add Photo" at bounding box center [490, 440] width 344 height 41
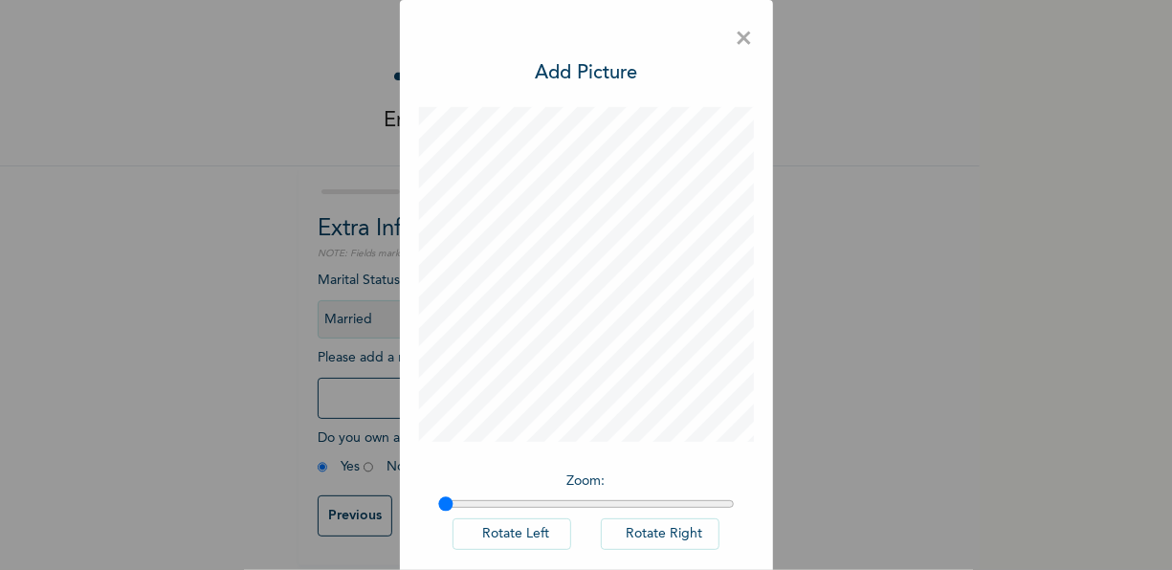
click at [974, 540] on div "× Add Picture Zoom : Rotate Left Rotate Right DONE" at bounding box center [586, 285] width 1172 height 570
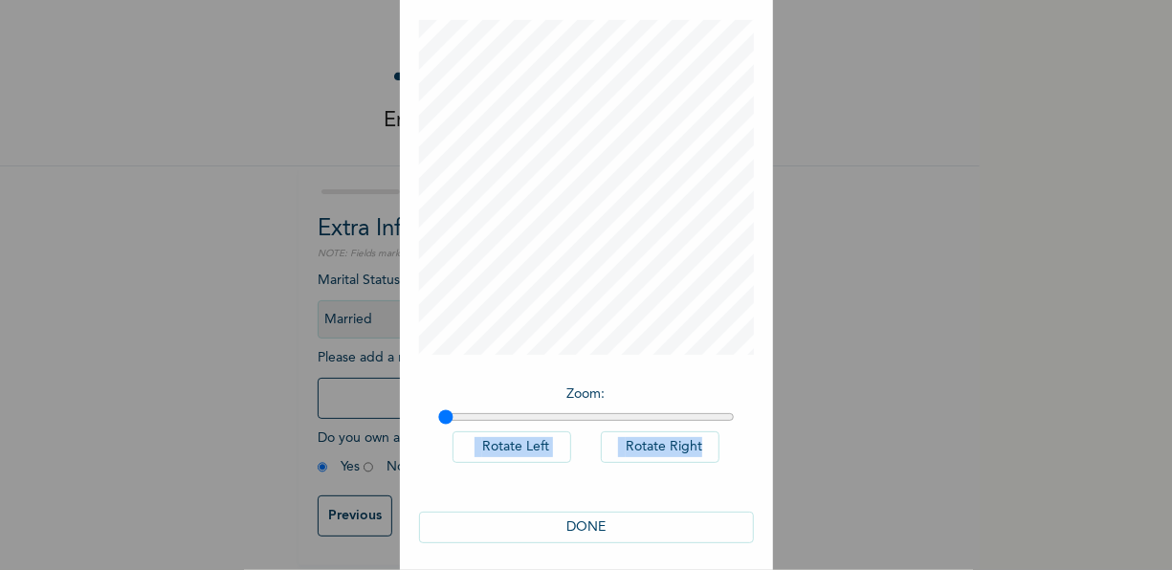
scroll to position [97, 0]
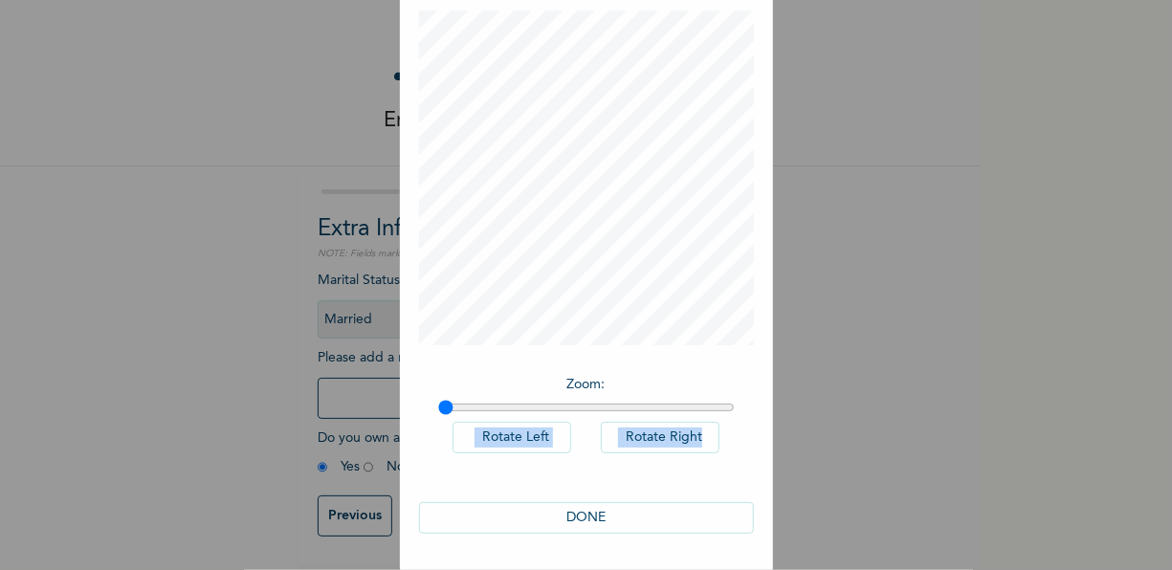
click at [581, 515] on button "DONE" at bounding box center [586, 518] width 335 height 32
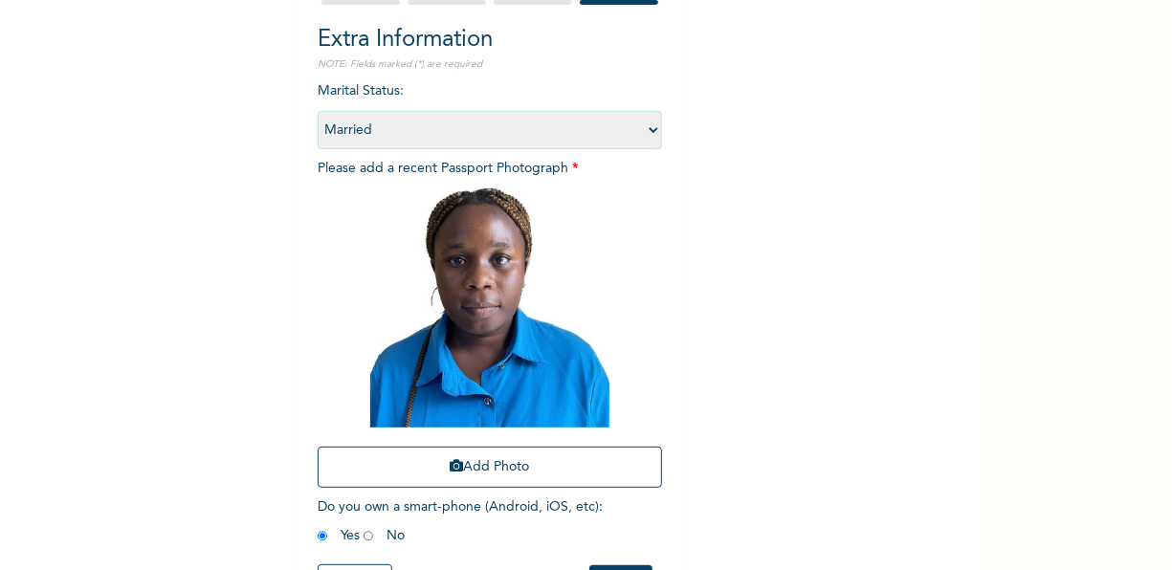
scroll to position [247, 0]
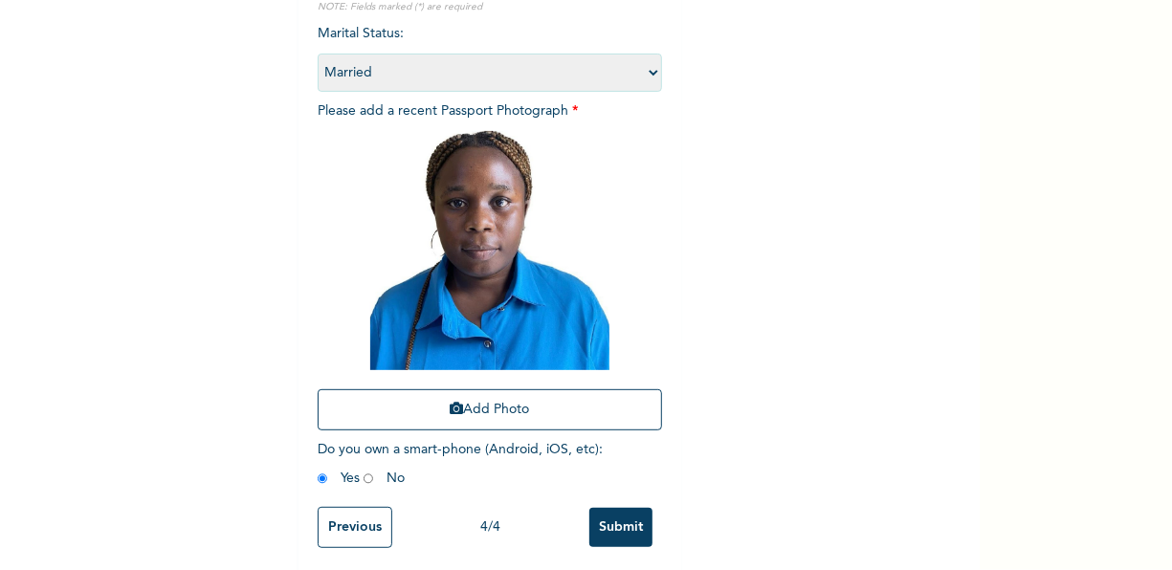
click at [608, 520] on input "Submit" at bounding box center [620, 527] width 63 height 39
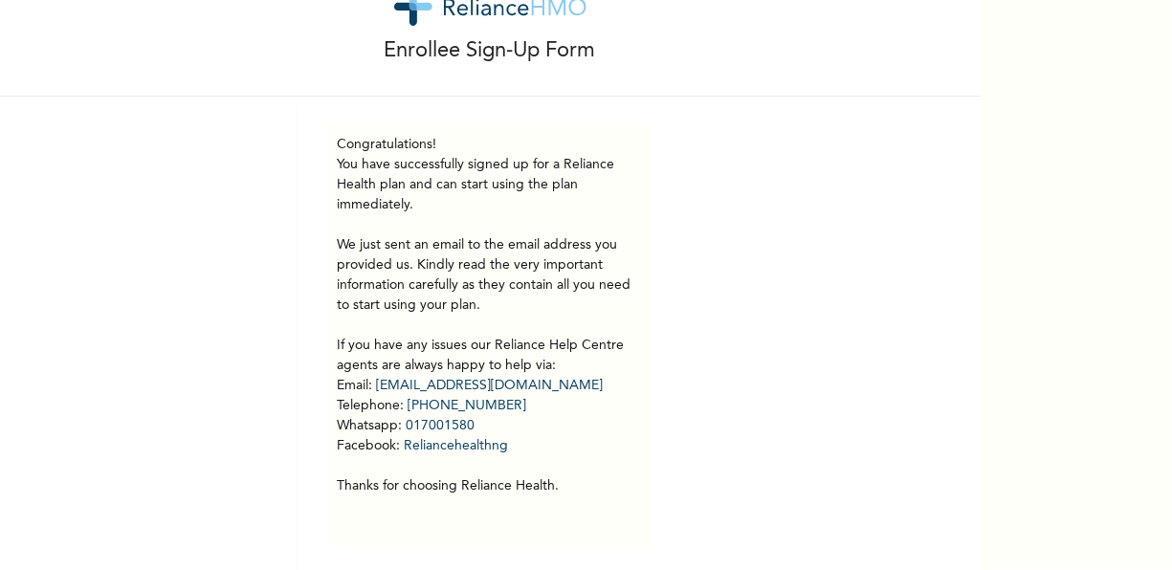
scroll to position [89, 0]
